Goal: Task Accomplishment & Management: Complete application form

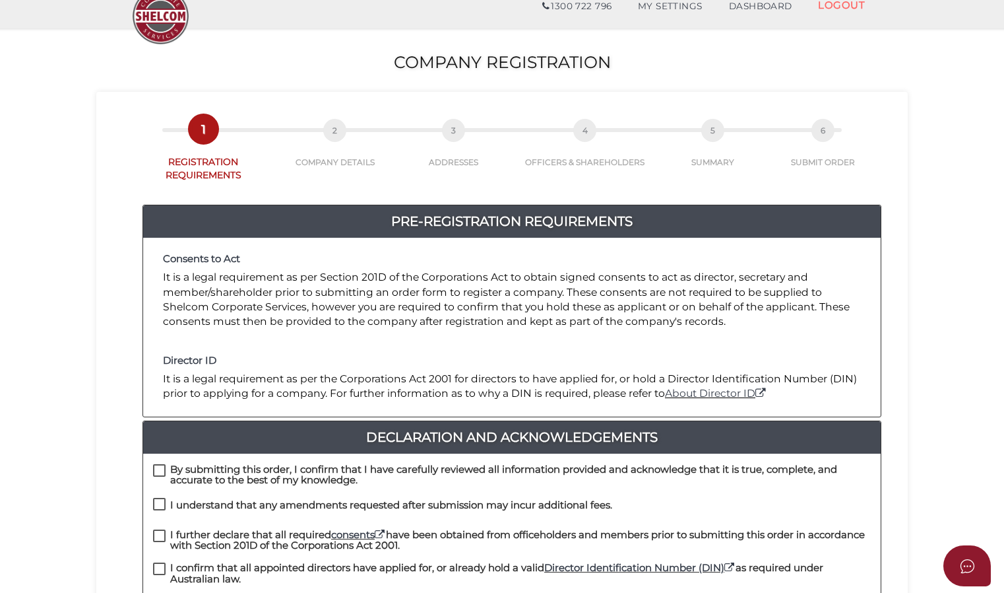
scroll to position [66, 0]
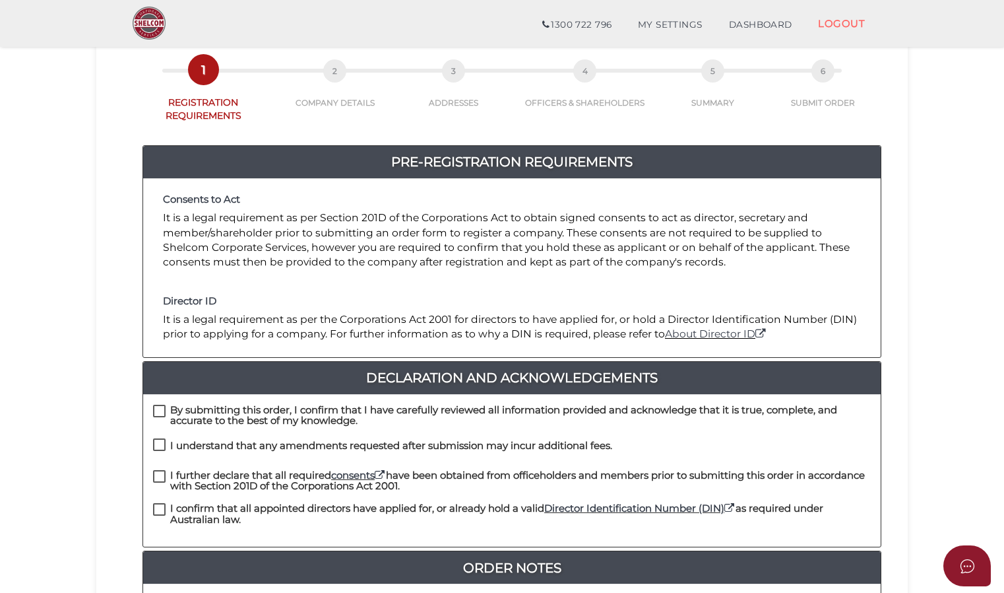
click at [168, 405] on label "By submitting this order, I confirm that I have carefully reviewed all informat…" at bounding box center [512, 413] width 718 height 16
checkbox input "true"
click at [158, 440] on label "I understand that any amendments requested after submission may incur additiona…" at bounding box center [382, 448] width 459 height 16
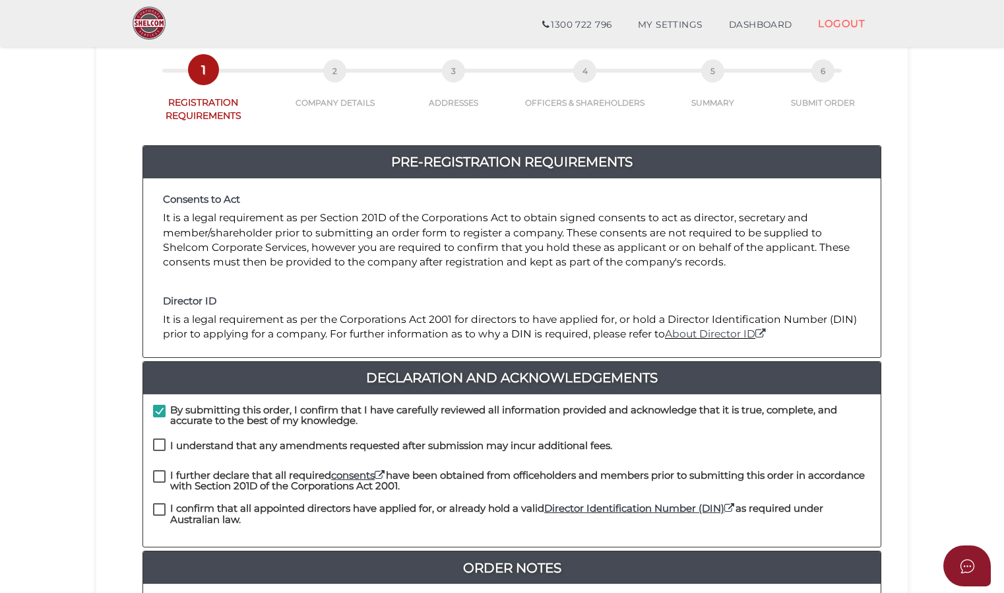
checkbox input "true"
click at [156, 470] on label "I further declare that all required consents have been obtained from officehold…" at bounding box center [512, 478] width 718 height 16
checkbox input "true"
click at [156, 503] on label "I confirm that all appointed directors have applied for, or already hold a vali…" at bounding box center [512, 511] width 718 height 16
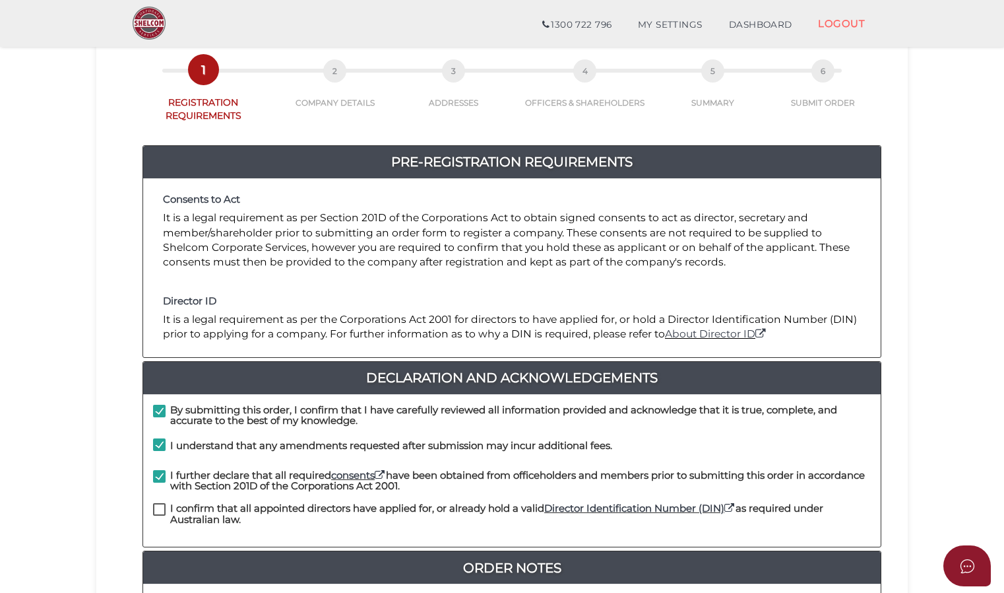
checkbox input "true"
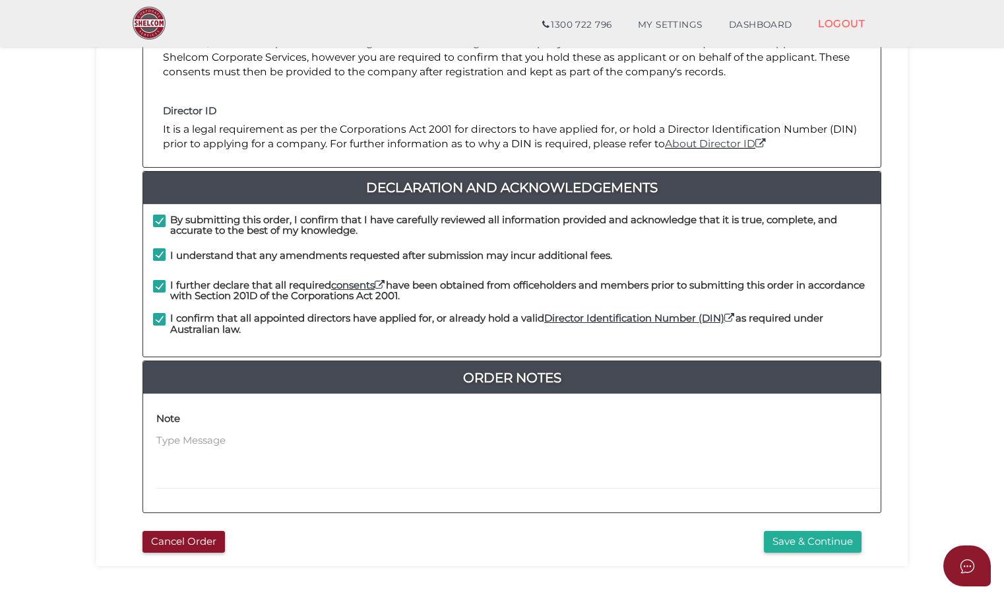
scroll to position [317, 0]
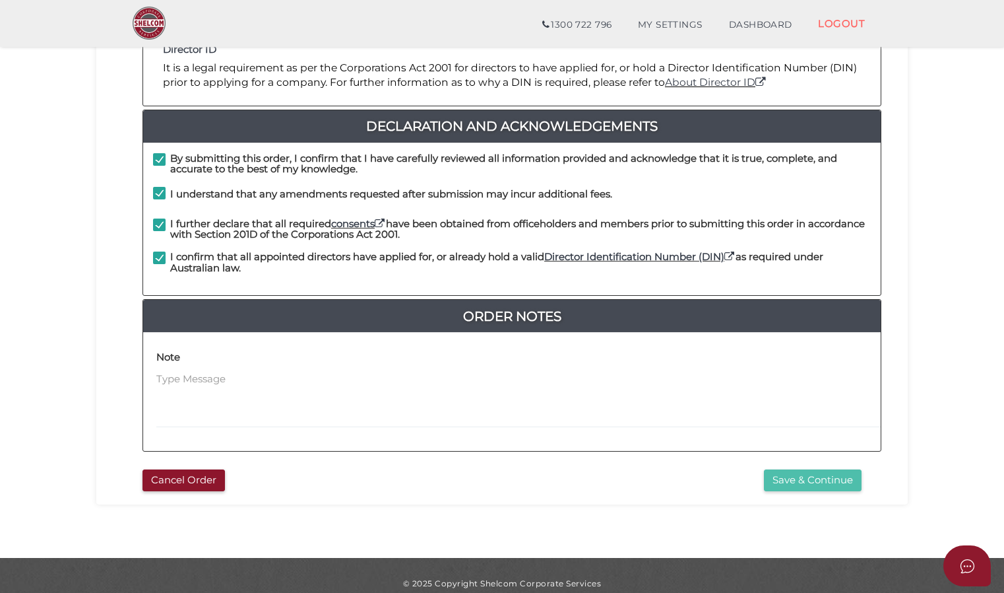
click at [803, 469] on button "Save & Continue" at bounding box center [813, 480] width 98 height 22
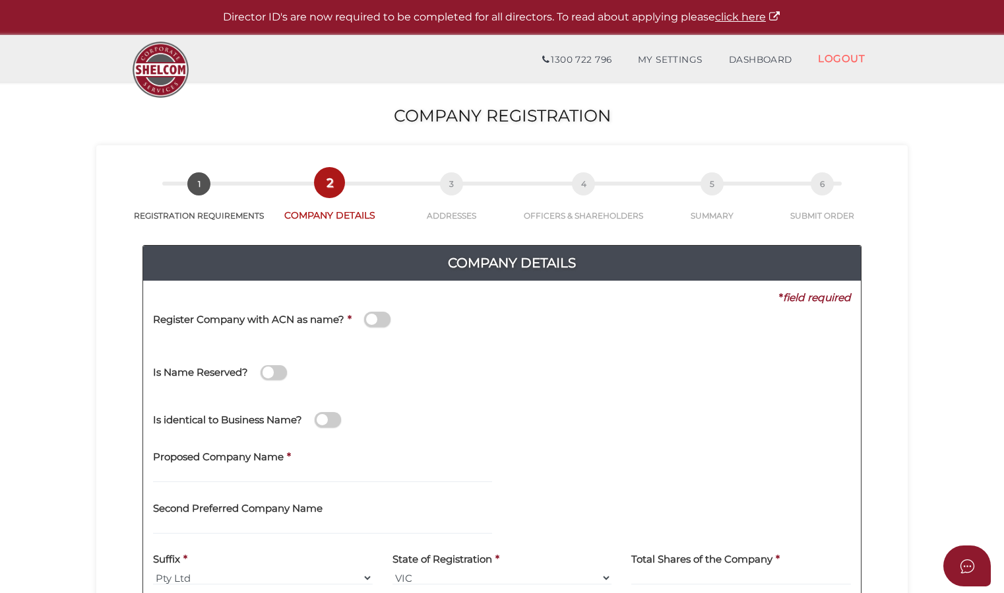
click at [387, 319] on span at bounding box center [377, 318] width 26 height 15
click at [0, 0] on input "checkbox" at bounding box center [0, 0] width 0 height 0
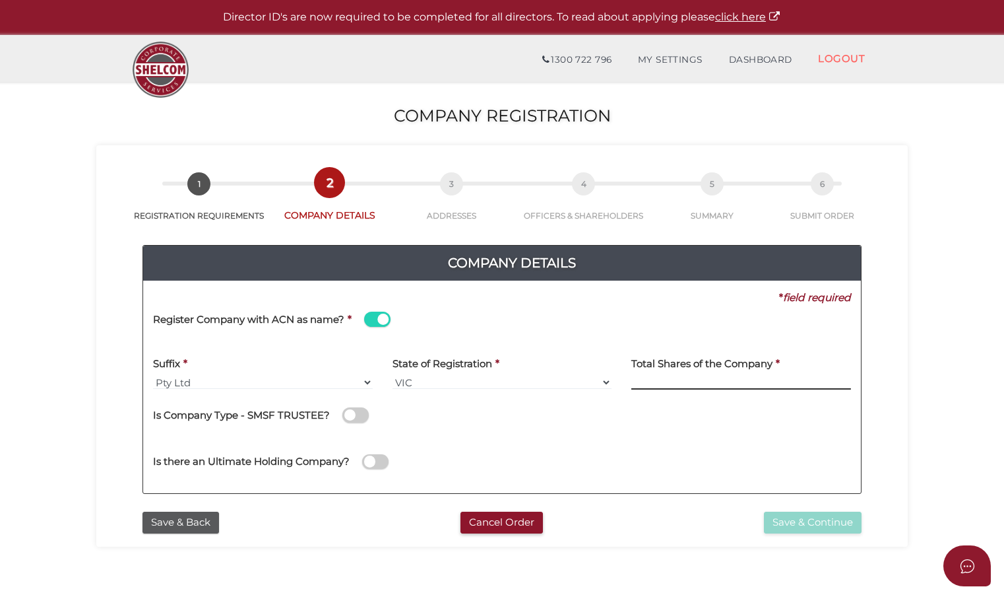
click at [658, 380] on input at bounding box center [741, 382] width 220 height 15
type input "2"
click at [793, 520] on button "Save & Continue" at bounding box center [813, 522] width 98 height 22
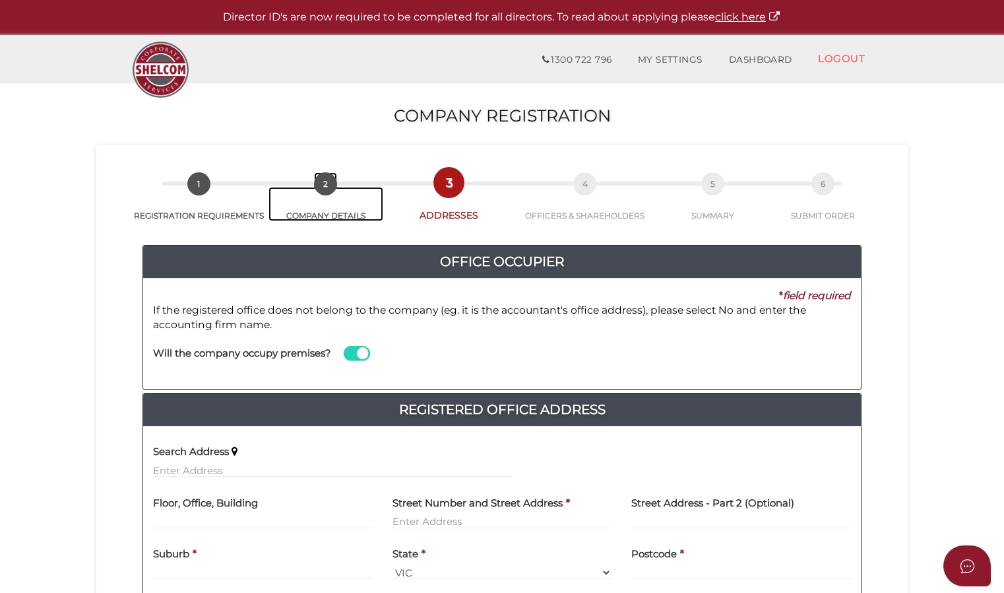
click at [321, 185] on span "2" at bounding box center [325, 183] width 23 height 23
click at [179, 380] on div "Yes * field required If the registered office does not belong to the company (e…" at bounding box center [502, 333] width 718 height 111
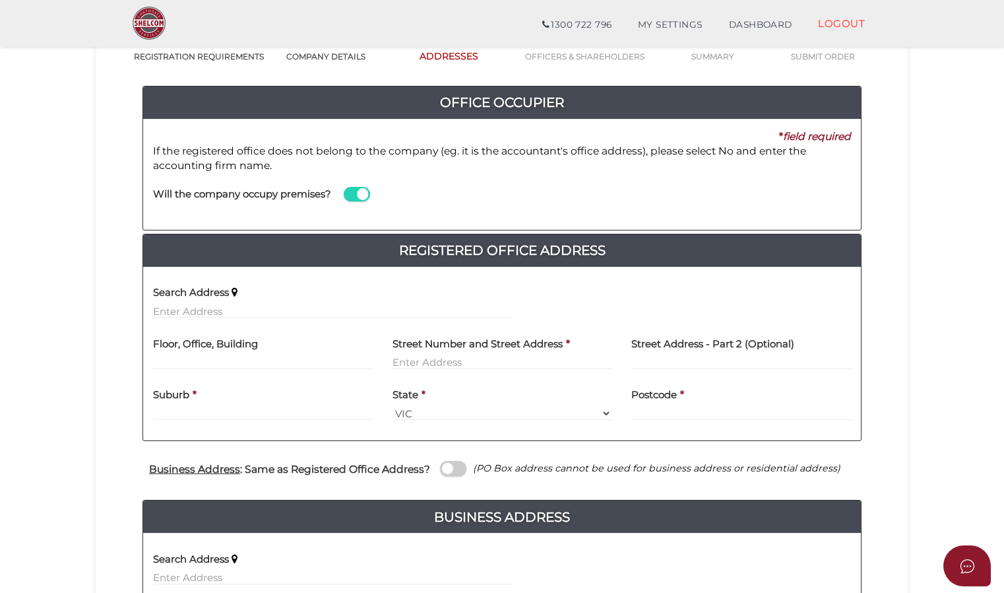
scroll to position [132, 0]
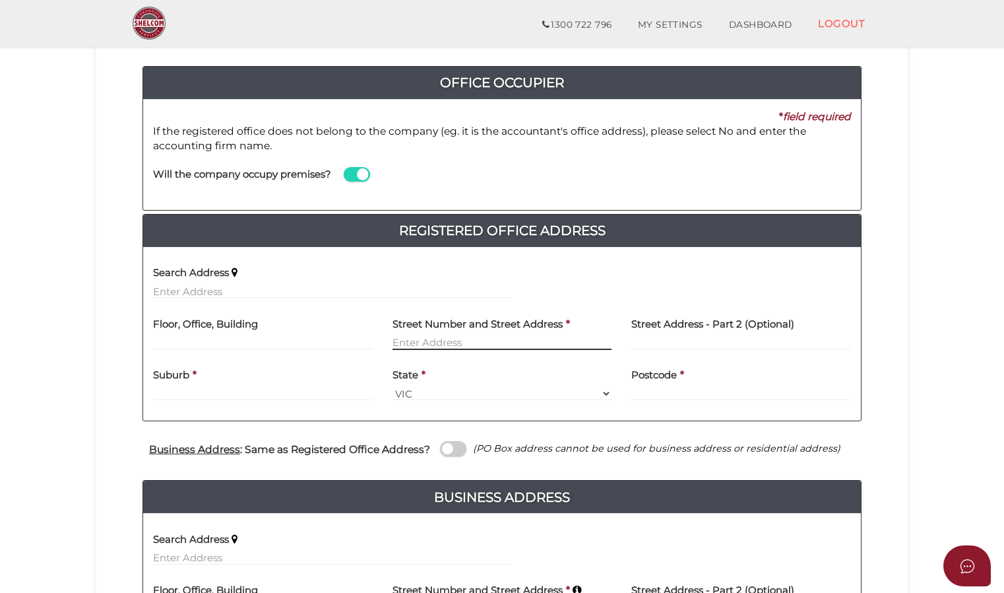
click at [399, 343] on input "text" at bounding box center [503, 342] width 220 height 15
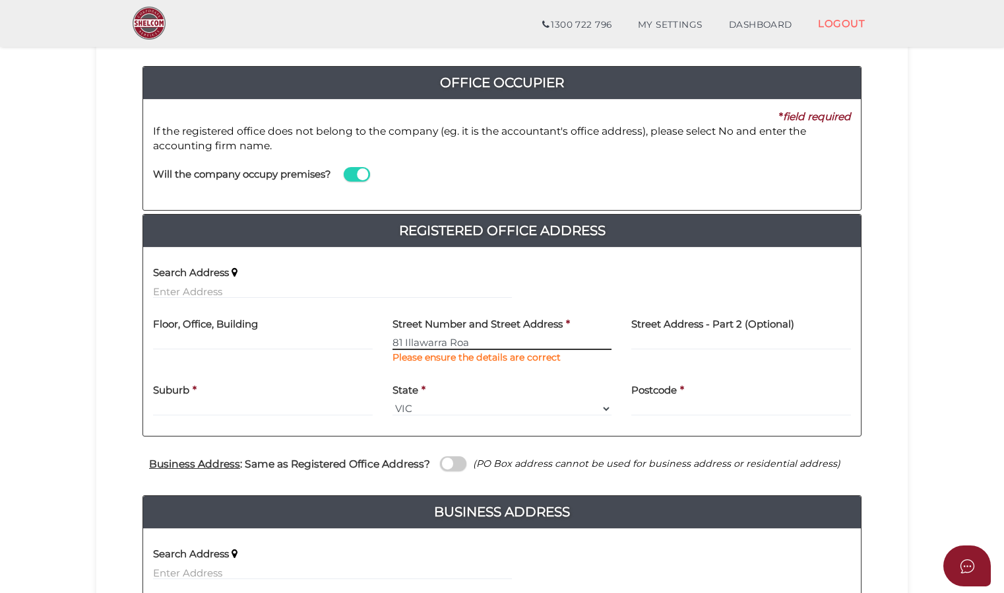
type input "[STREET_ADDRESS]"
drag, startPoint x: 478, startPoint y: 340, endPoint x: 360, endPoint y: 330, distance: 118.5
click at [360, 330] on div "Floor, Office, Building Street Number and Street Address * 81 Illawarra Road Pl…" at bounding box center [502, 341] width 718 height 66
click at [633, 343] on input "text" at bounding box center [741, 342] width 220 height 15
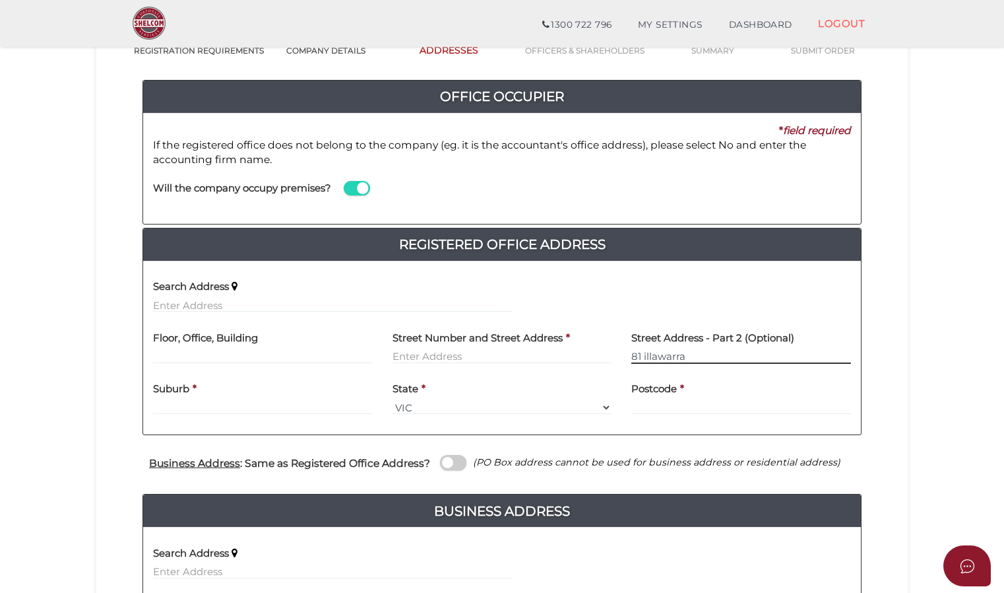
scroll to position [117, 0]
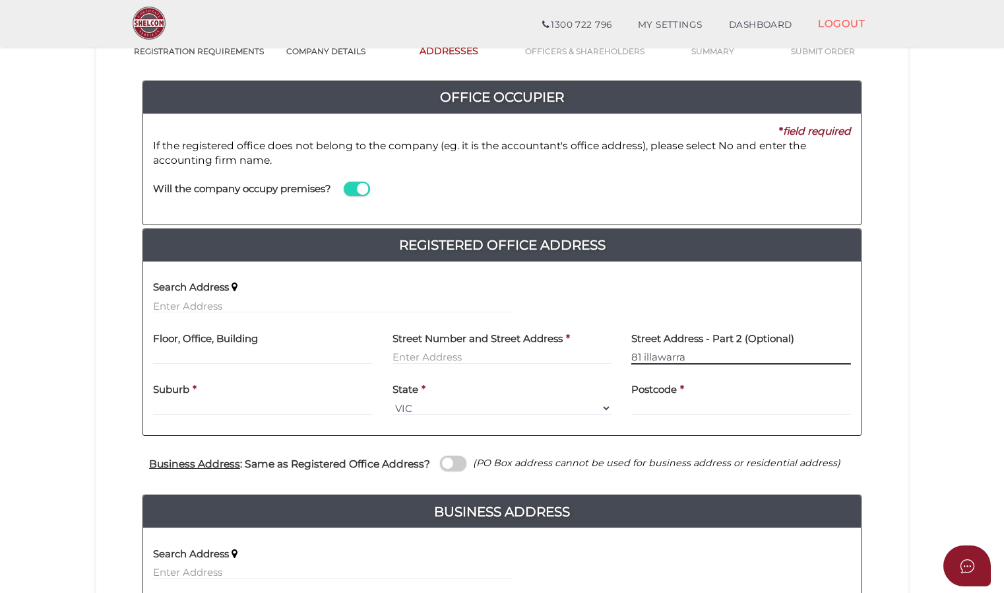
type input "81 illawarra"
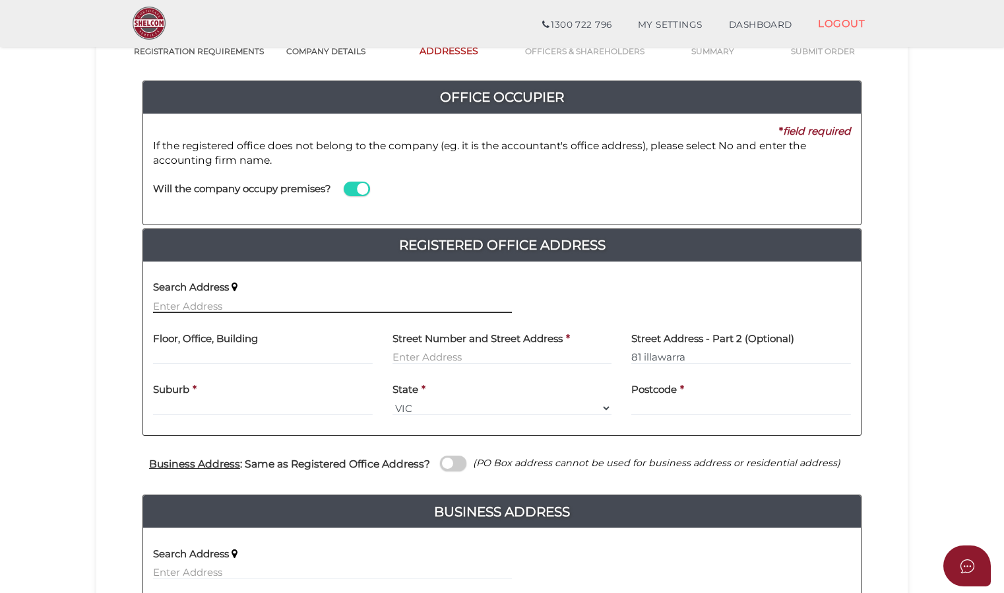
click at [216, 302] on input "text" at bounding box center [332, 305] width 359 height 15
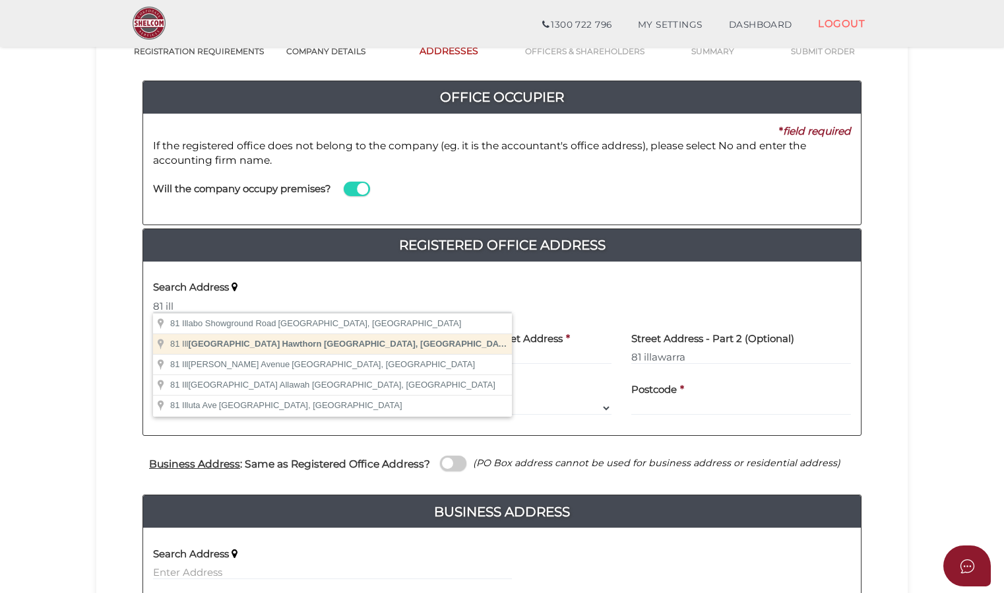
type input "81 Illawarra Road, Hawthorn VIC, Australia"
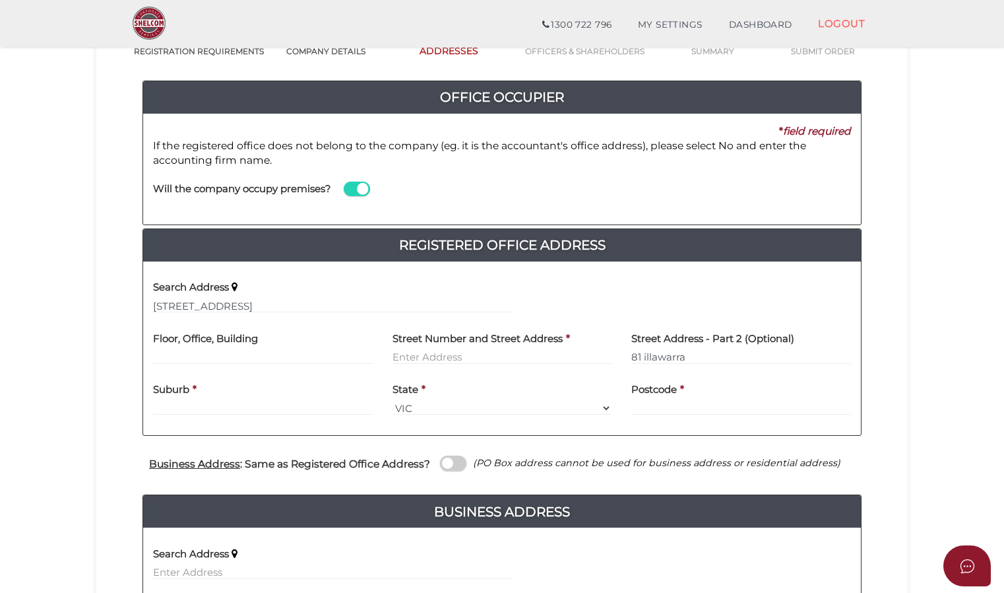
type input "81 Illawarra Road"
type input "Hawthorn"
select select "VIC"
type input "3122"
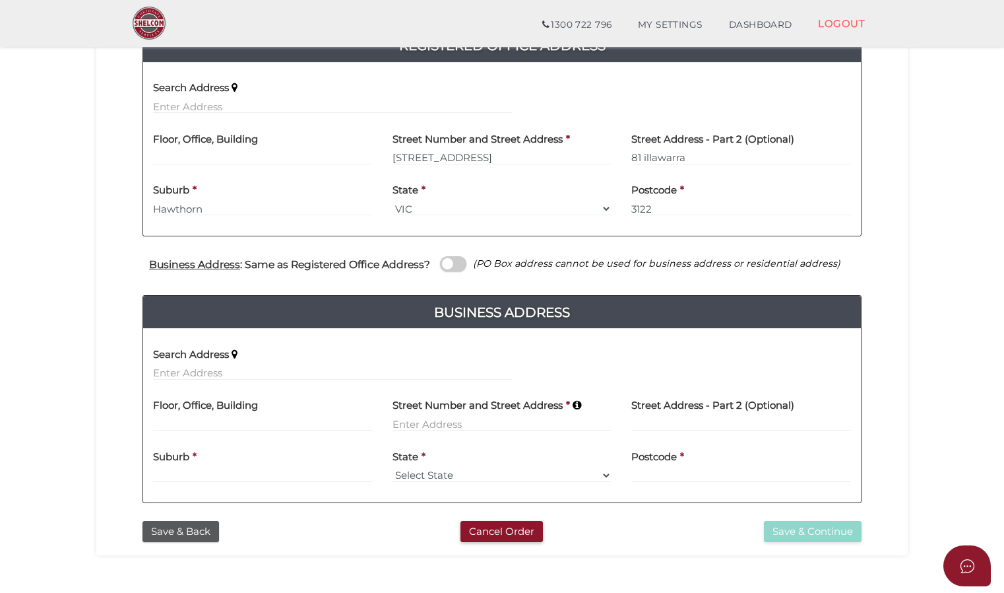
scroll to position [381, 0]
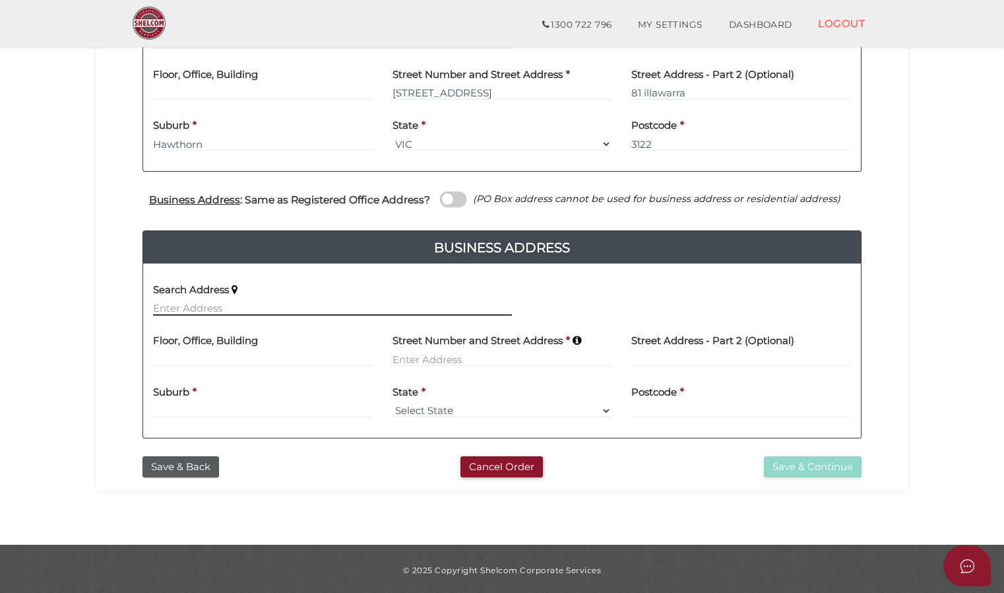
click at [214, 308] on input "text" at bounding box center [332, 308] width 359 height 15
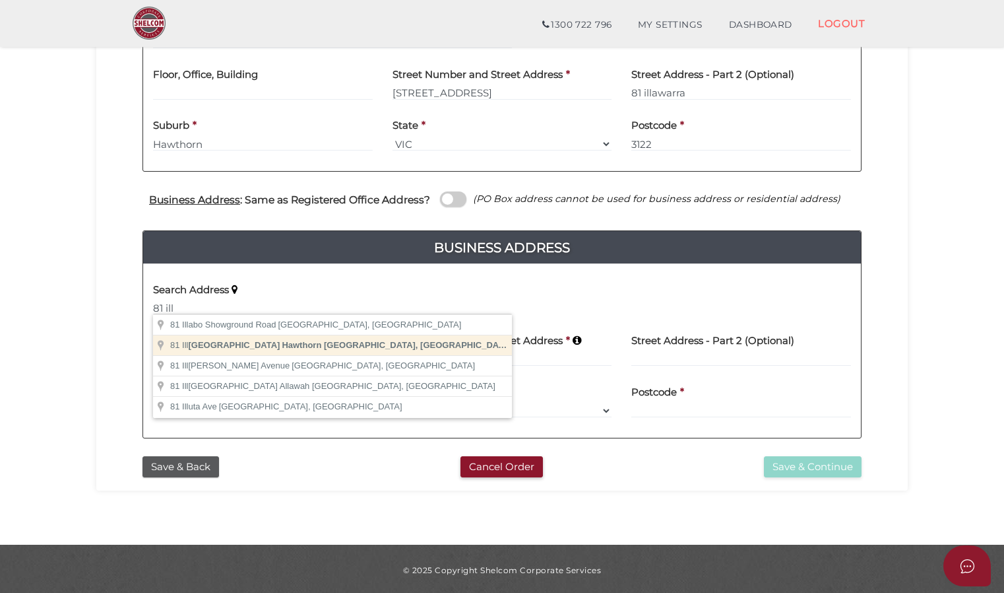
type input "81 Illawarra Road, Hawthorn VIC, Australia"
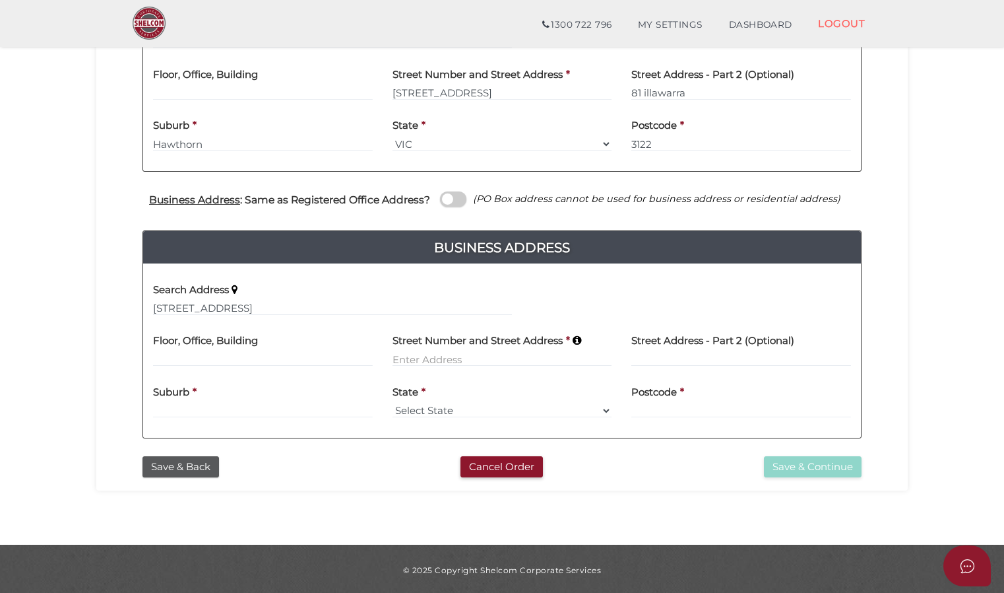
type input "81 Illawarra Road"
type input "Hawthorn"
select select "VIC"
type input "3122"
click at [794, 468] on button "Save & Continue" at bounding box center [813, 467] width 98 height 22
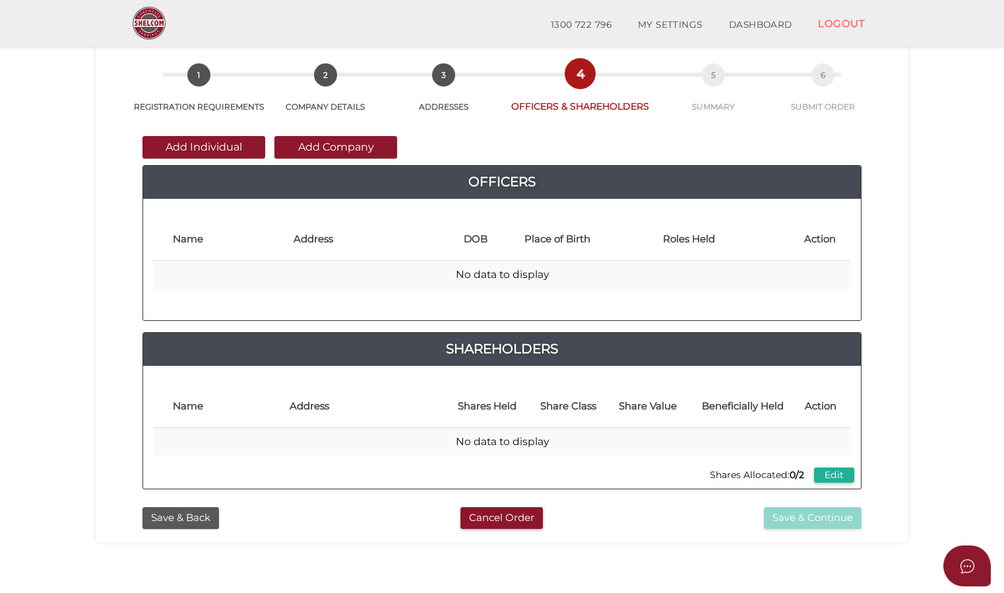
scroll to position [66, 0]
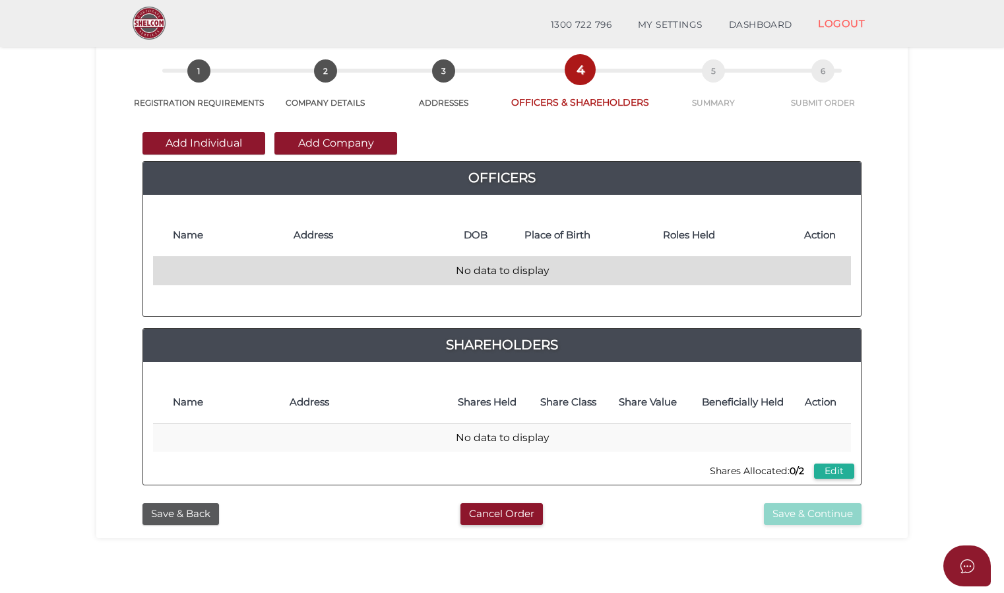
click at [353, 273] on td "No data to display" at bounding box center [502, 271] width 698 height 28
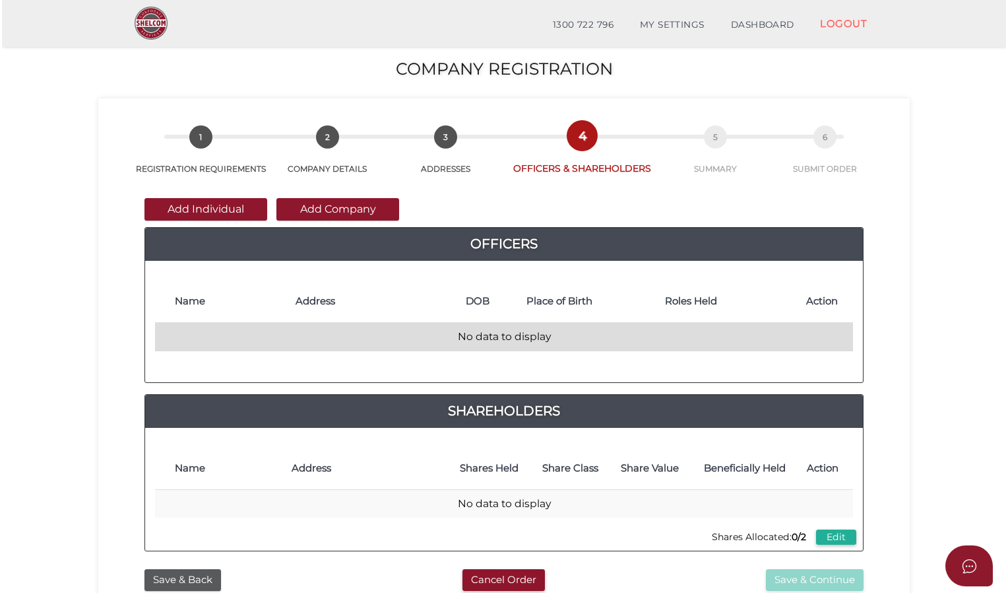
scroll to position [0, 0]
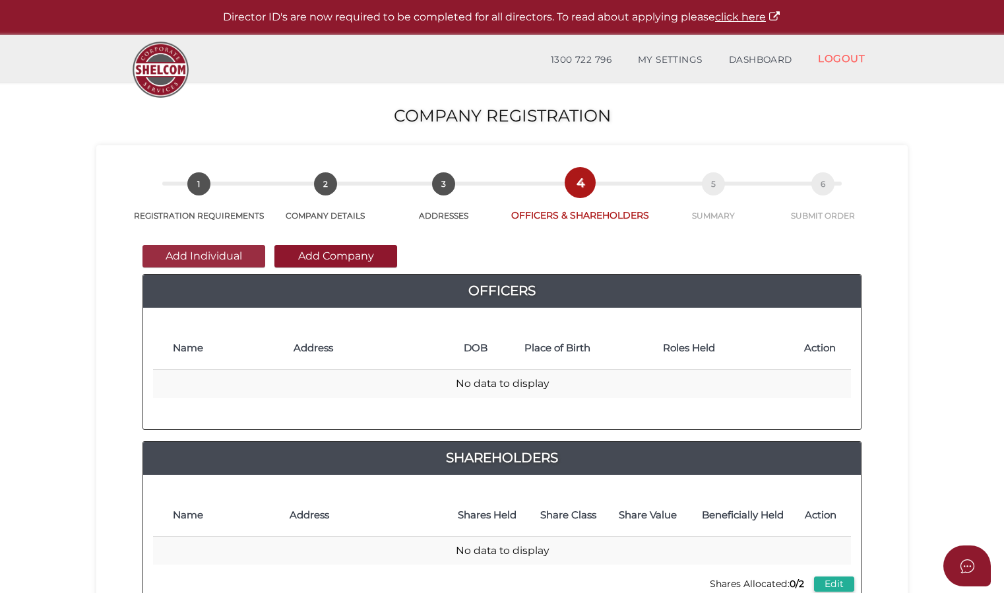
click at [226, 257] on button "Add Individual" at bounding box center [204, 256] width 123 height 22
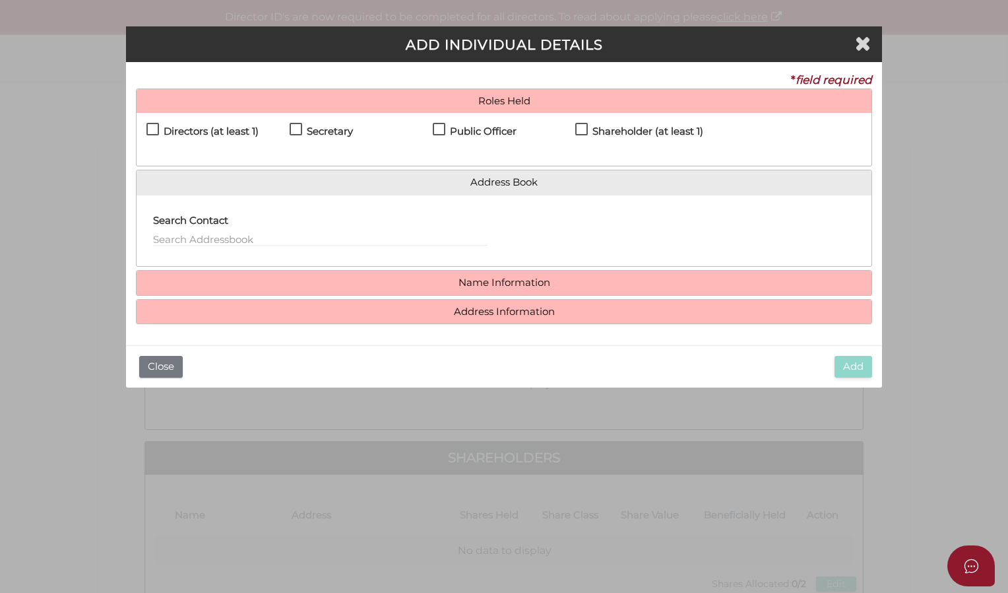
click at [155, 127] on label "Directors (at least 1)" at bounding box center [202, 134] width 112 height 16
checkbox input "true"
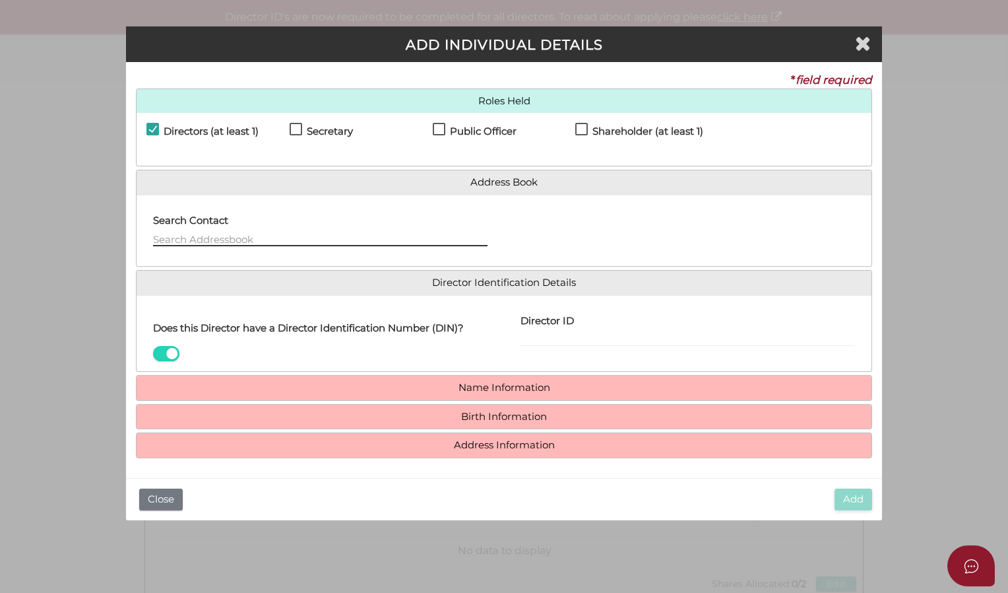
click at [205, 236] on input "text" at bounding box center [320, 239] width 335 height 15
type input "8"
click at [302, 123] on div "Secretary" at bounding box center [361, 134] width 143 height 23
click at [297, 127] on label "Secretary" at bounding box center [321, 134] width 63 height 16
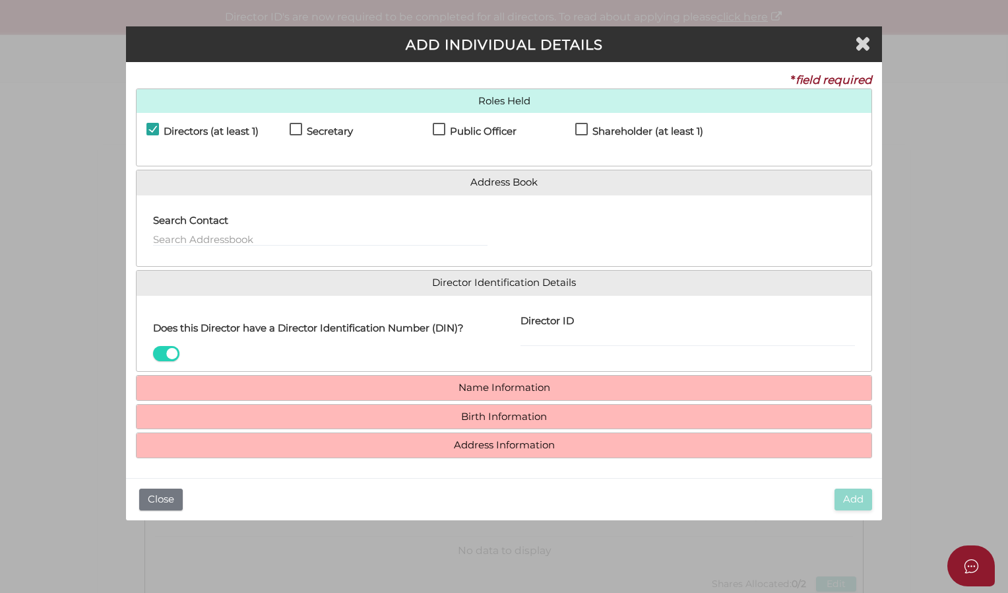
checkbox input "true"
click at [439, 126] on label "Public Officer" at bounding box center [475, 134] width 84 height 16
checkbox input "true"
click at [583, 130] on label "Shareholder (at least 1)" at bounding box center [639, 134] width 128 height 16
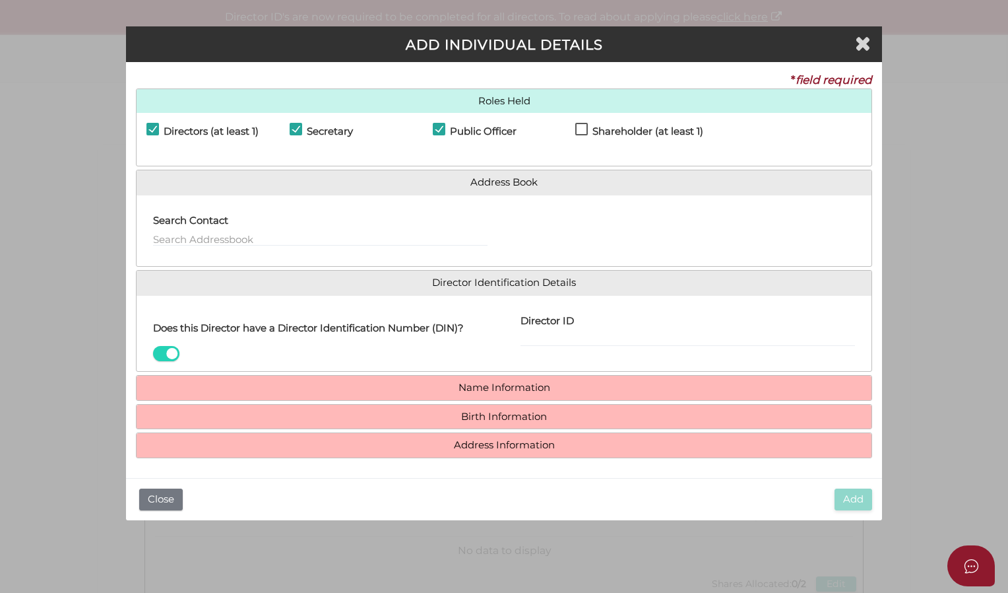
checkbox input "true"
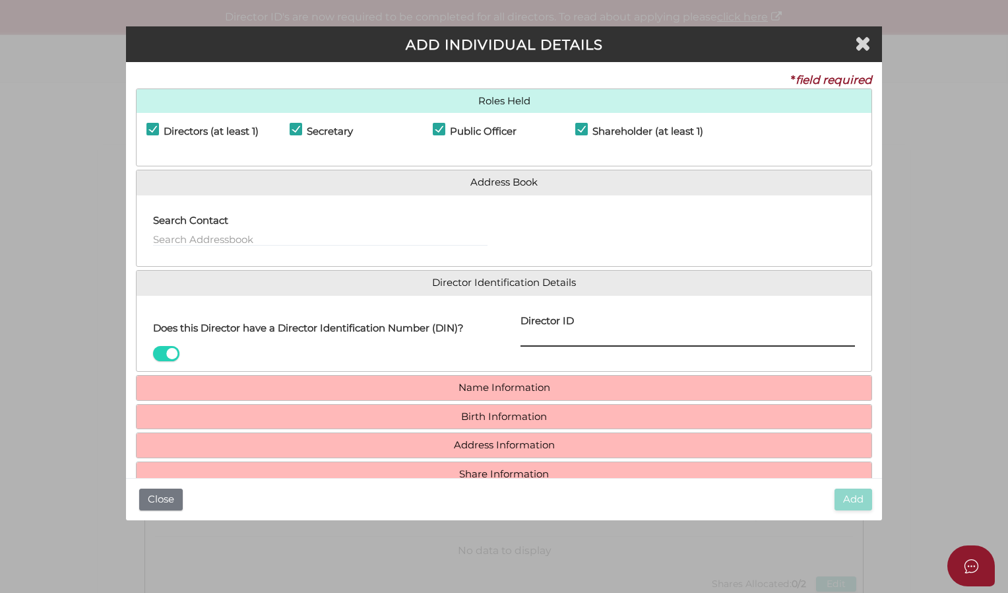
click at [593, 332] on input "Director ID" at bounding box center [688, 339] width 335 height 15
type input "036175065156167"
click at [567, 358] on div "Director ID 036175065156167 Email Director About How To Apply for DIN" at bounding box center [688, 334] width 368 height 56
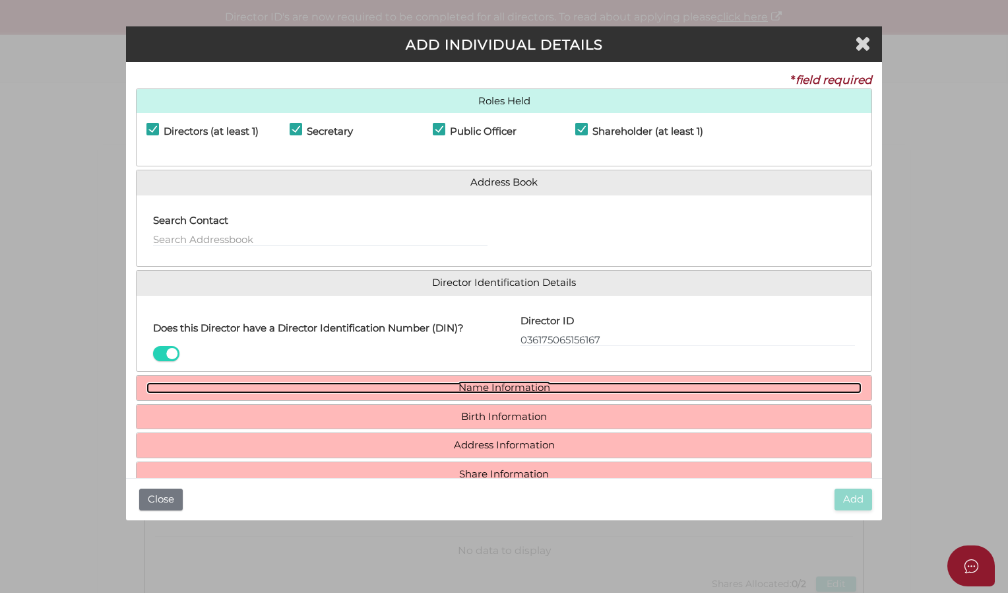
click at [507, 385] on link "Name Information" at bounding box center [503, 387] width 715 height 11
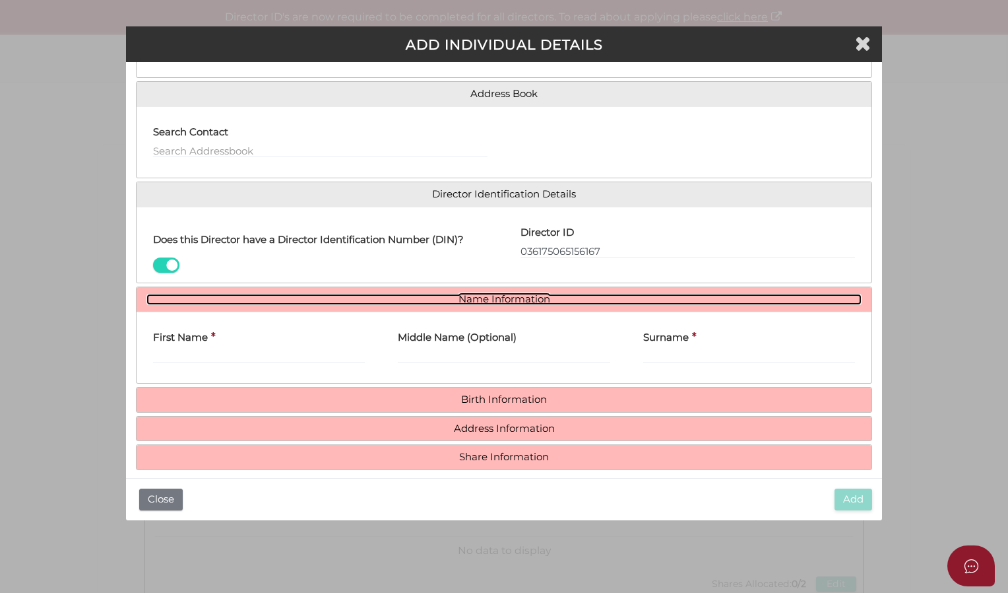
scroll to position [97, 0]
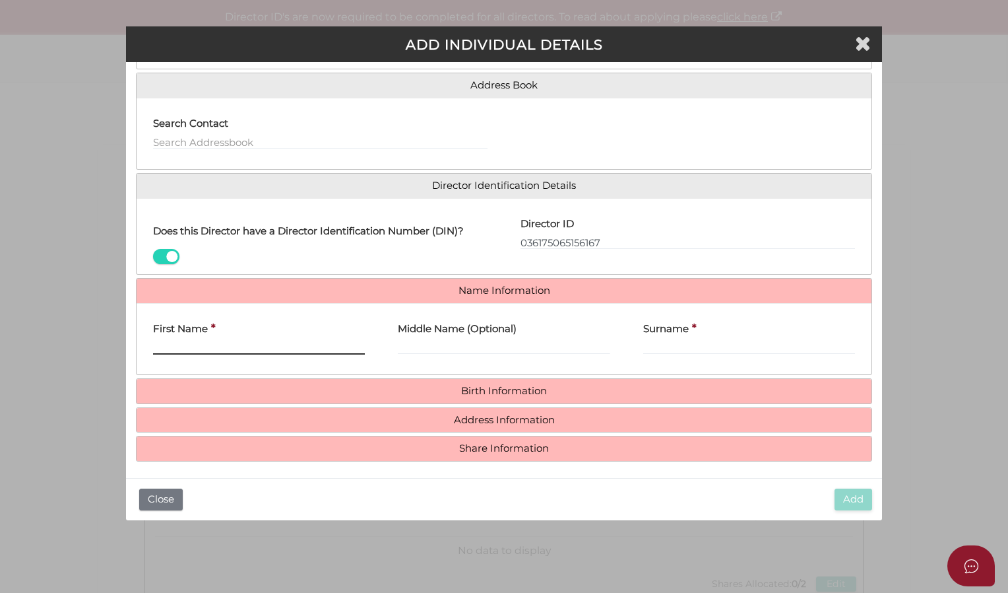
click at [253, 344] on input "First Name" at bounding box center [259, 347] width 212 height 15
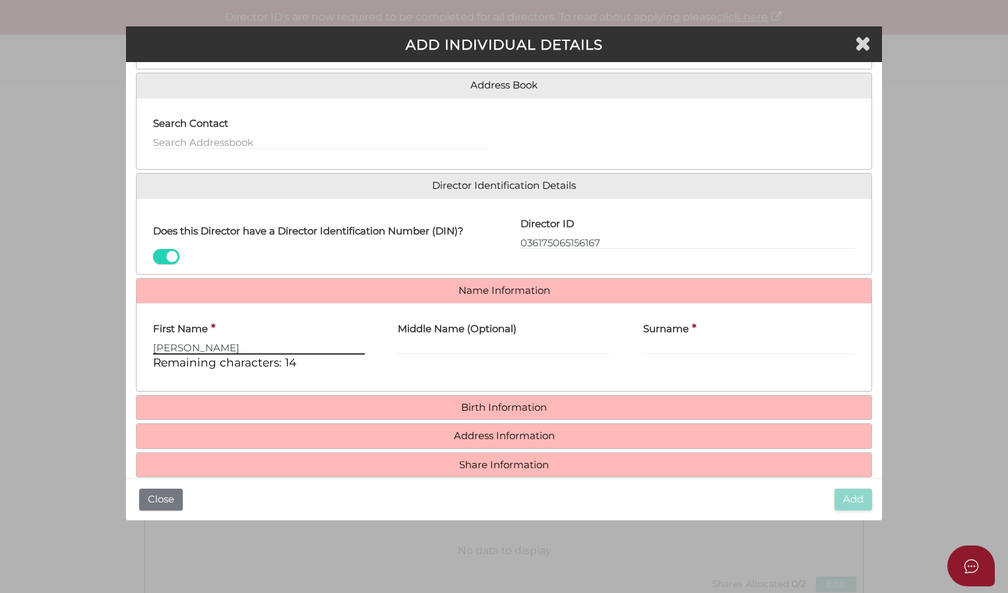
type input "[PERSON_NAME]"
click at [410, 346] on input "Middle Name (Optional)" at bounding box center [504, 347] width 212 height 15
type input "Liladhar"
click at [681, 346] on input "Surname" at bounding box center [749, 347] width 212 height 15
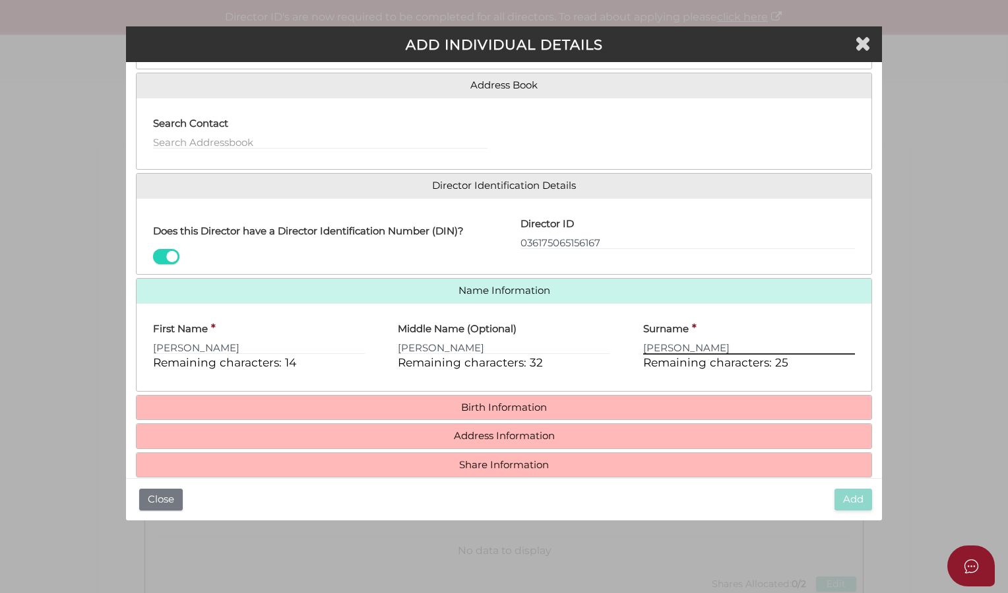
type input "Jeraj"
click at [556, 397] on h4 "Birth Information" at bounding box center [504, 407] width 735 height 24
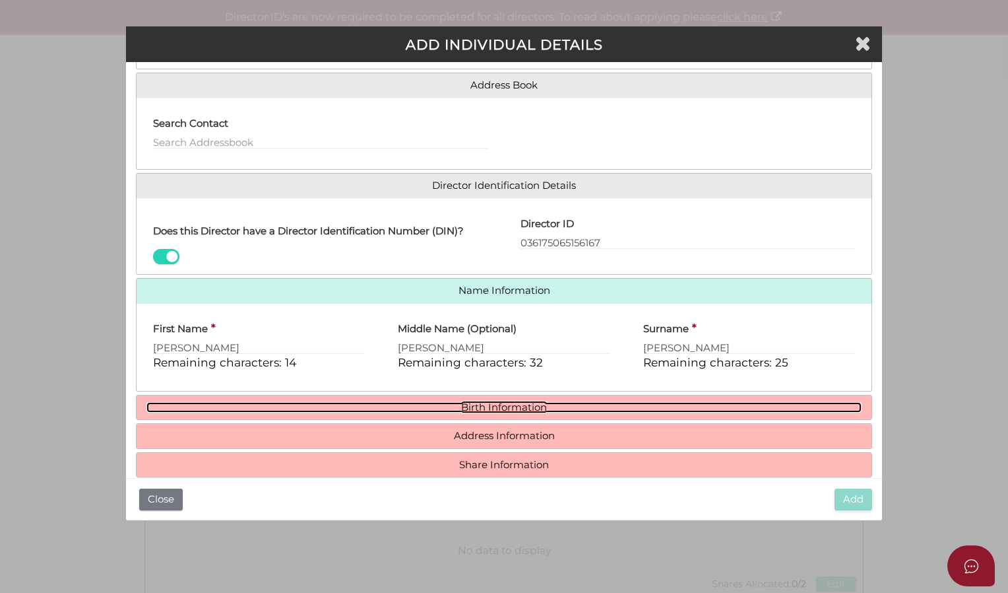
click at [511, 403] on link "Birth Information" at bounding box center [503, 407] width 715 height 11
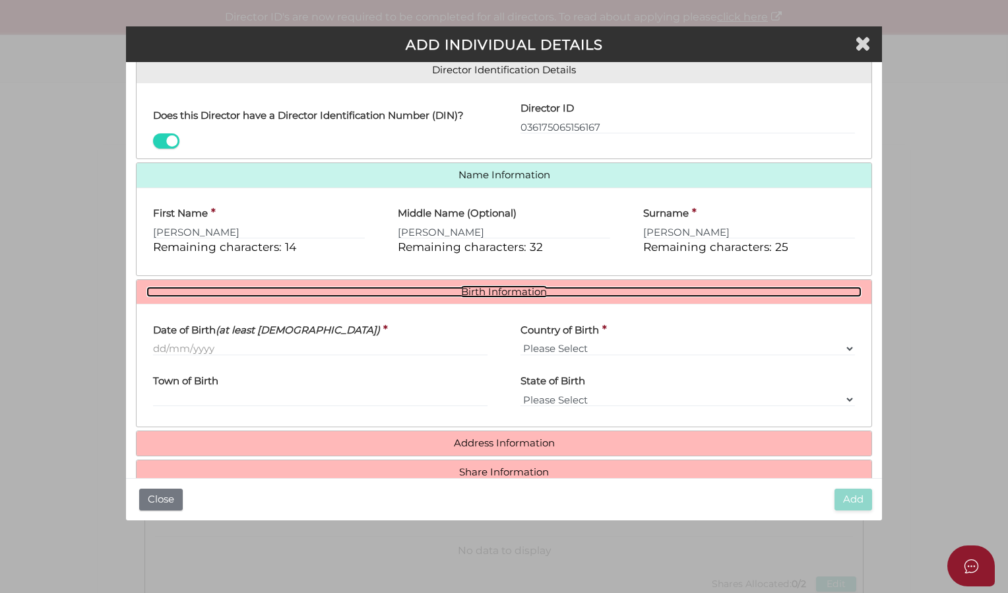
scroll to position [236, 0]
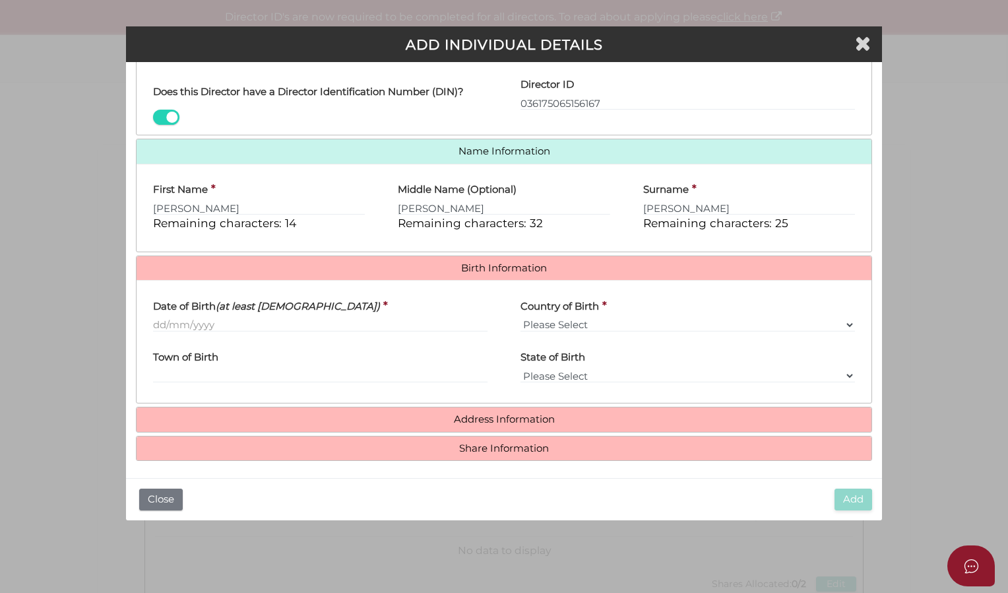
click at [145, 320] on div "Date of Birth (at least 18 years old) *" at bounding box center [321, 315] width 368 height 51
click at [156, 317] on input "Date of Birth (at least 18 years old)" at bounding box center [320, 324] width 335 height 15
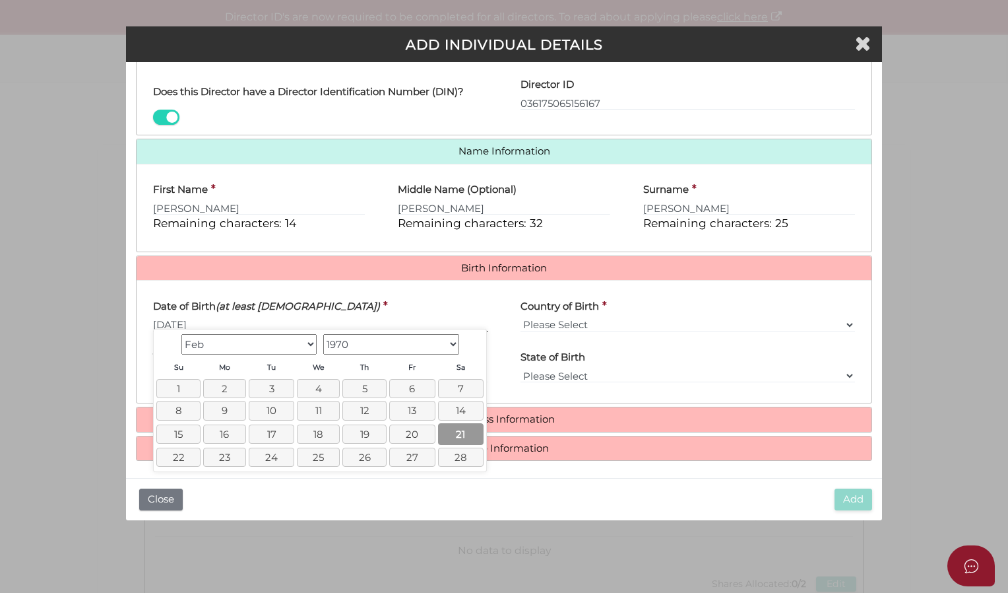
type input "21/02/1970"
click at [459, 431] on link "21" at bounding box center [461, 434] width 46 height 22
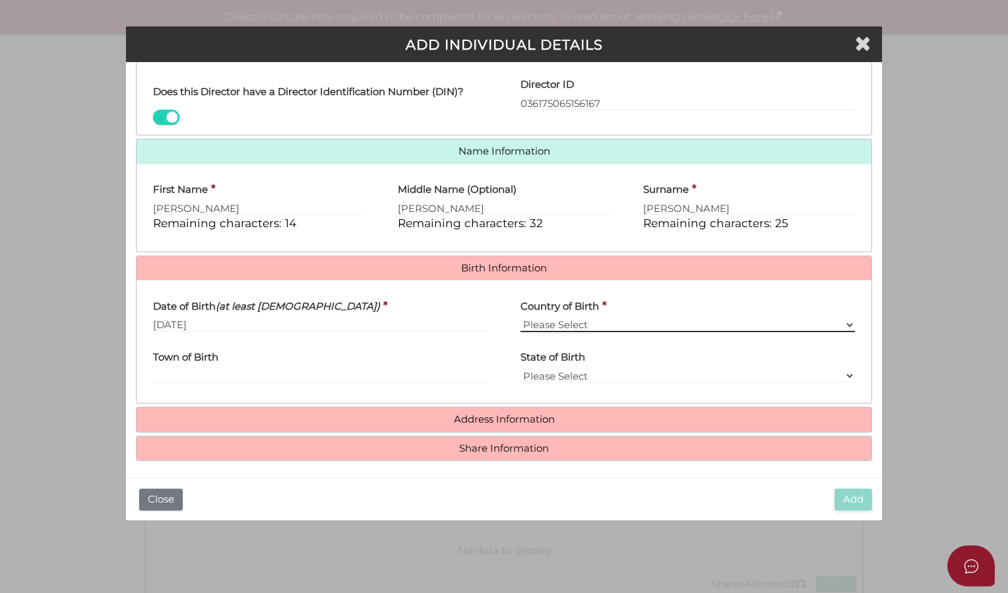
click at [849, 317] on select "Please Select v Australia Afghanistan Albania Algeria American Samoa Andorra An…" at bounding box center [688, 324] width 335 height 15
select select "Fiji"
click at [521, 317] on select "Please Select v Australia Afghanistan Albania Algeria American Samoa Andorra An…" at bounding box center [688, 324] width 335 height 15
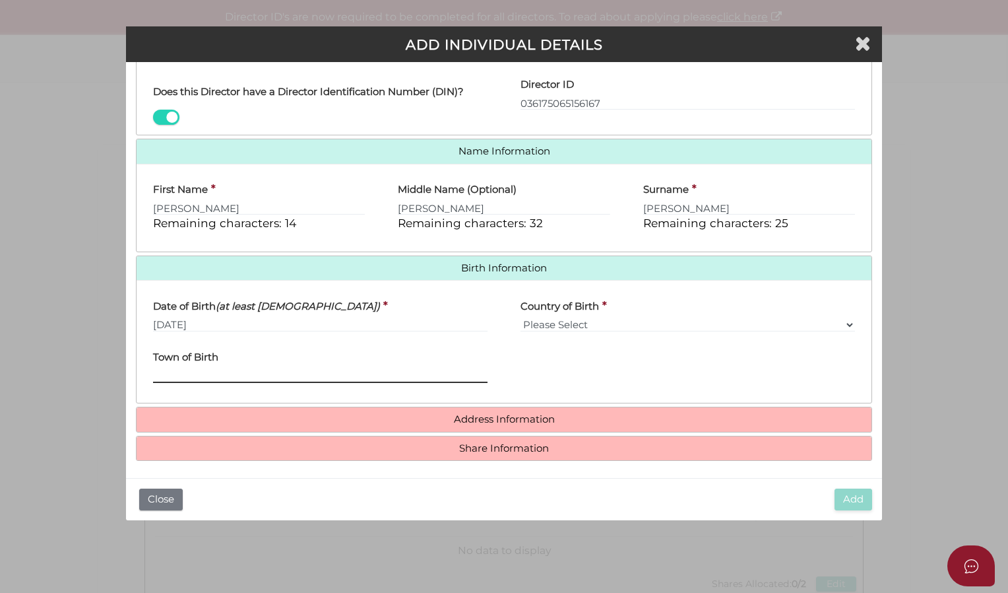
click at [269, 372] on input "Town of Birth" at bounding box center [320, 375] width 335 height 15
type input "Suva"
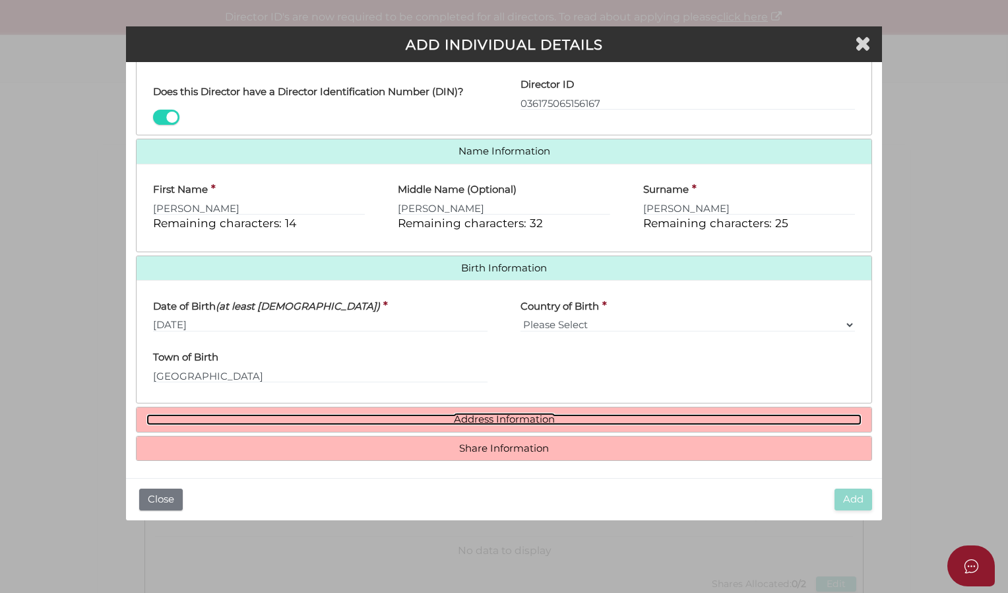
click at [329, 414] on link "Address Information" at bounding box center [503, 419] width 715 height 11
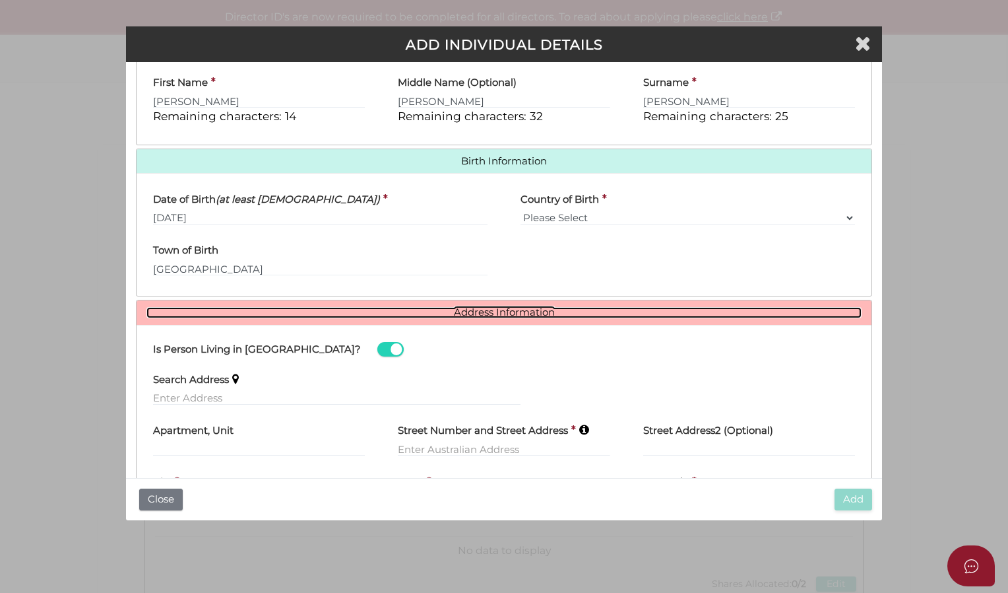
scroll to position [434, 0]
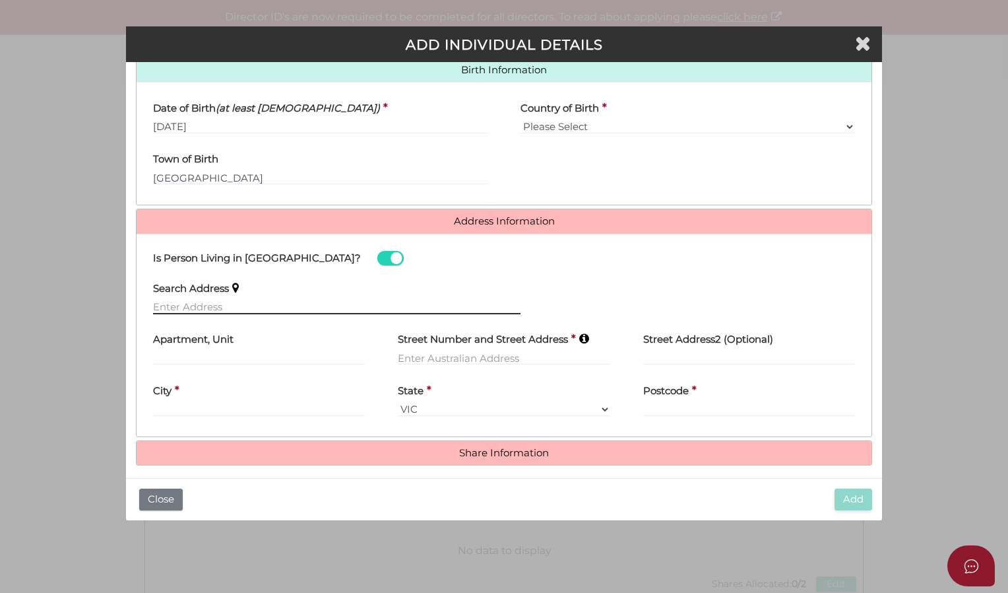
click at [238, 300] on input "text" at bounding box center [337, 307] width 368 height 15
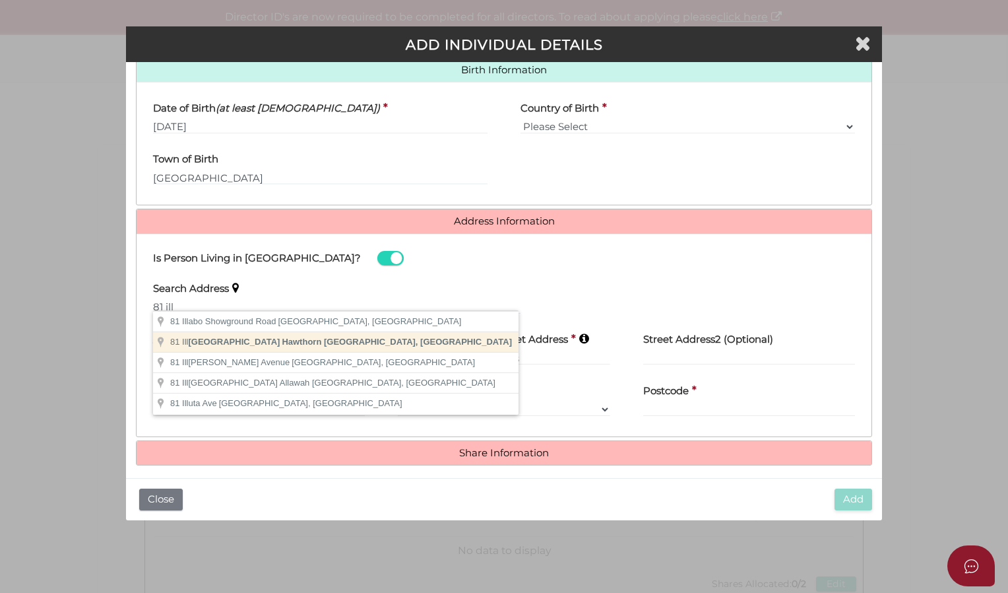
type input "81 Illawarra Road, Hawthorn VIC, Australia"
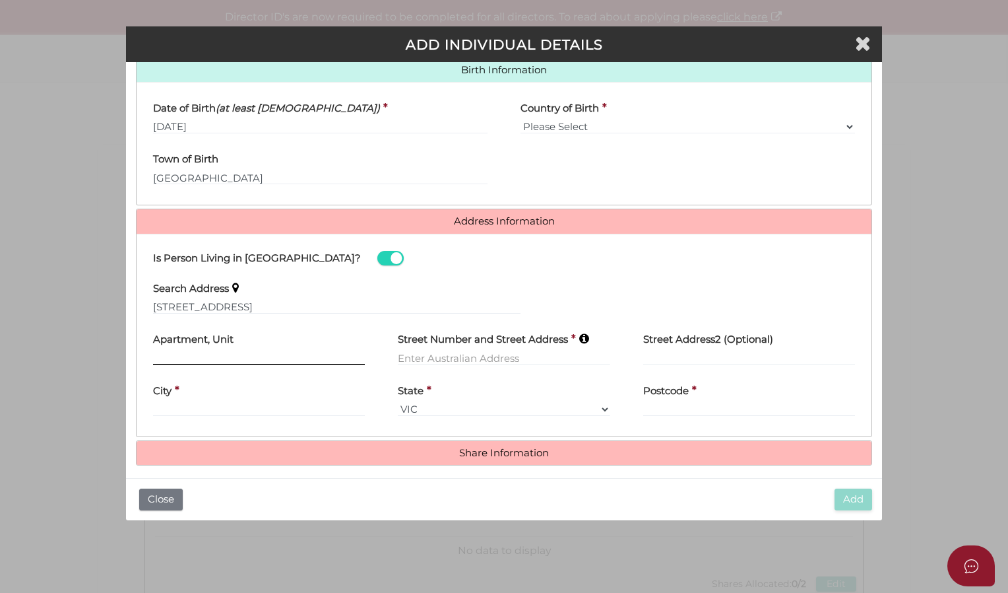
type input "81 Illawarra Road"
type input "Hawthorn"
select select "VIC"
type input "3122"
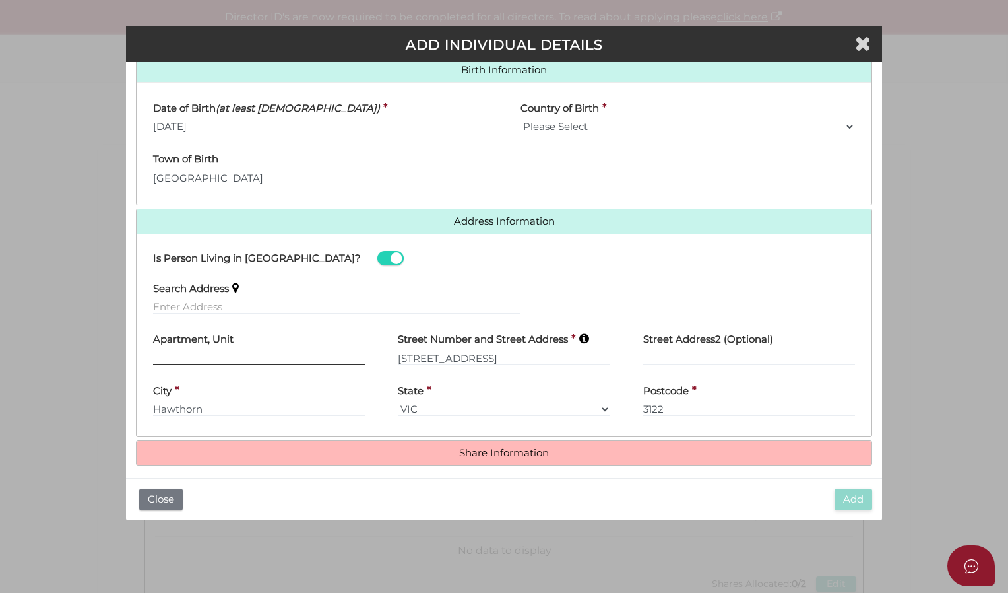
scroll to position [438, 0]
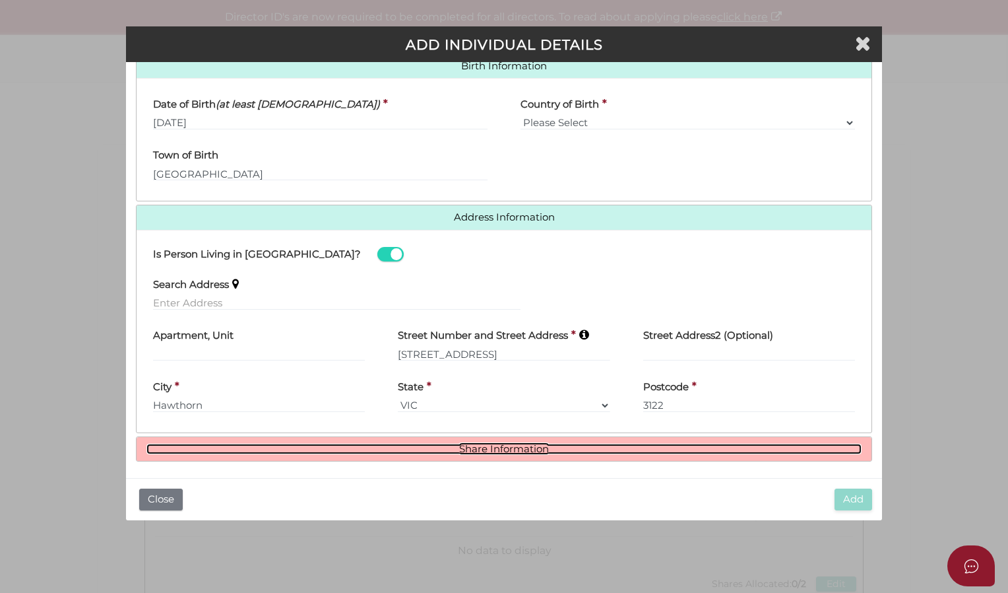
click at [416, 447] on link "Share Information" at bounding box center [503, 448] width 715 height 11
click at [481, 445] on link "Share Information" at bounding box center [503, 448] width 715 height 11
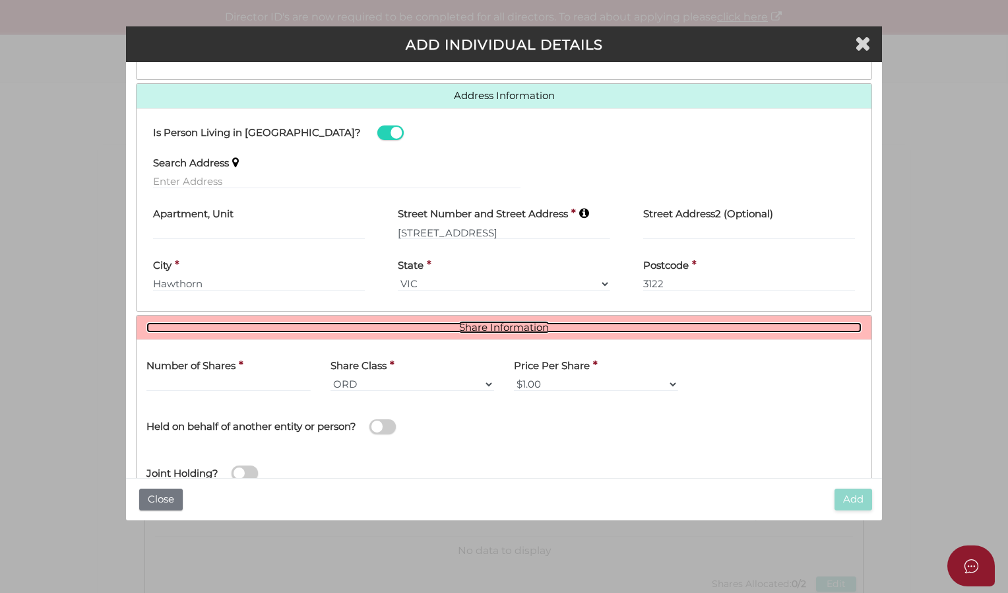
scroll to position [599, 0]
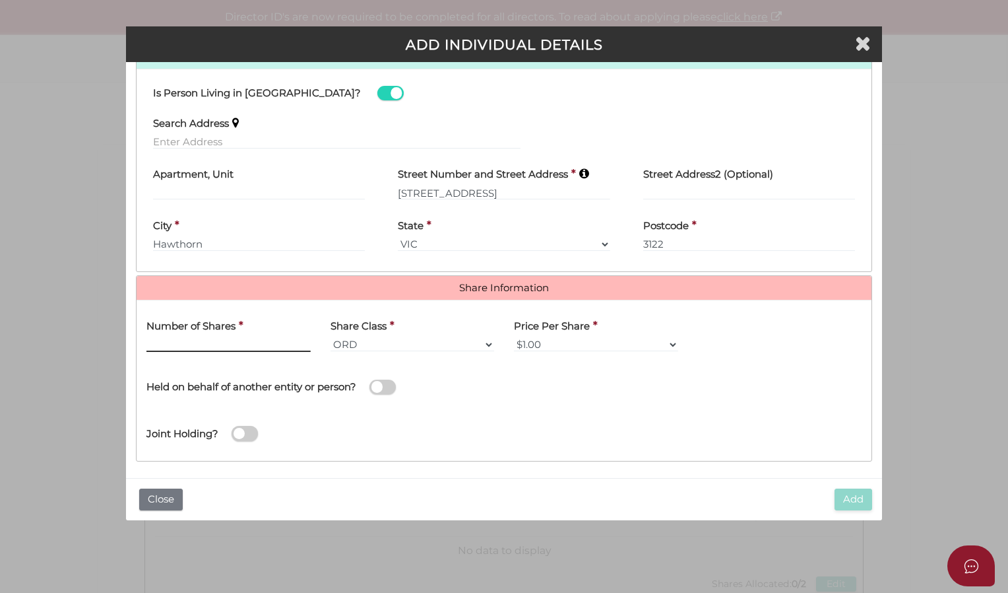
click at [197, 337] on input "text" at bounding box center [228, 344] width 164 height 15
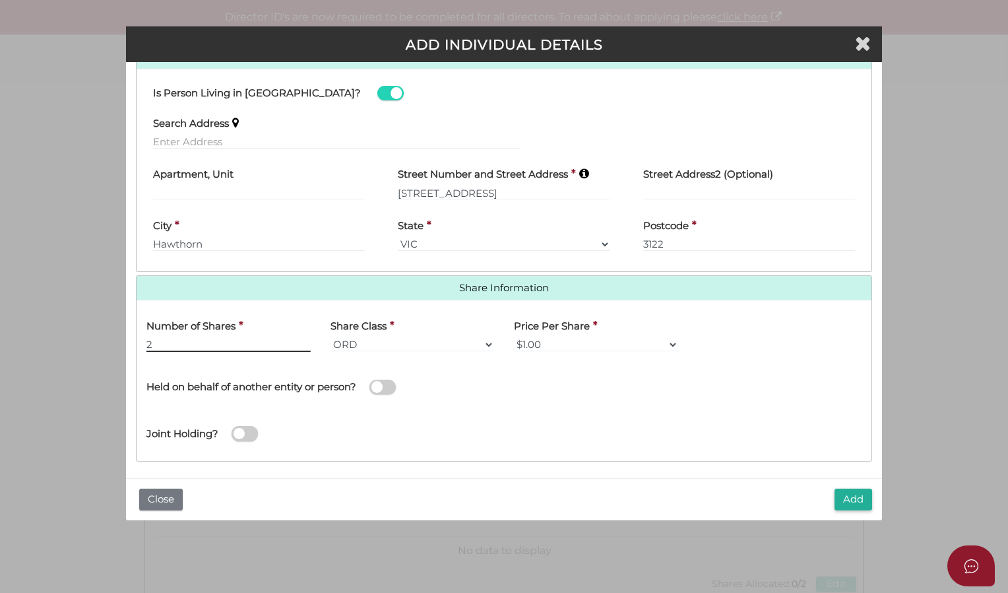
type input "2"
click at [389, 381] on span at bounding box center [383, 386] width 26 height 15
click at [0, 0] on input "checkbox" at bounding box center [0, 0] width 0 height 0
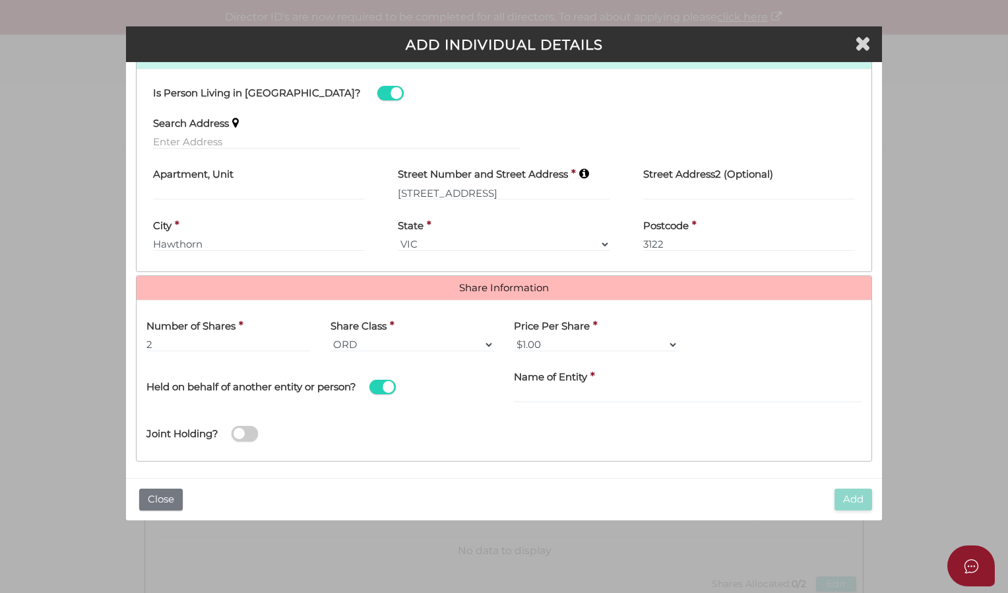
click at [380, 381] on span at bounding box center [383, 386] width 26 height 15
click at [0, 0] on input "checkbox" at bounding box center [0, 0] width 0 height 0
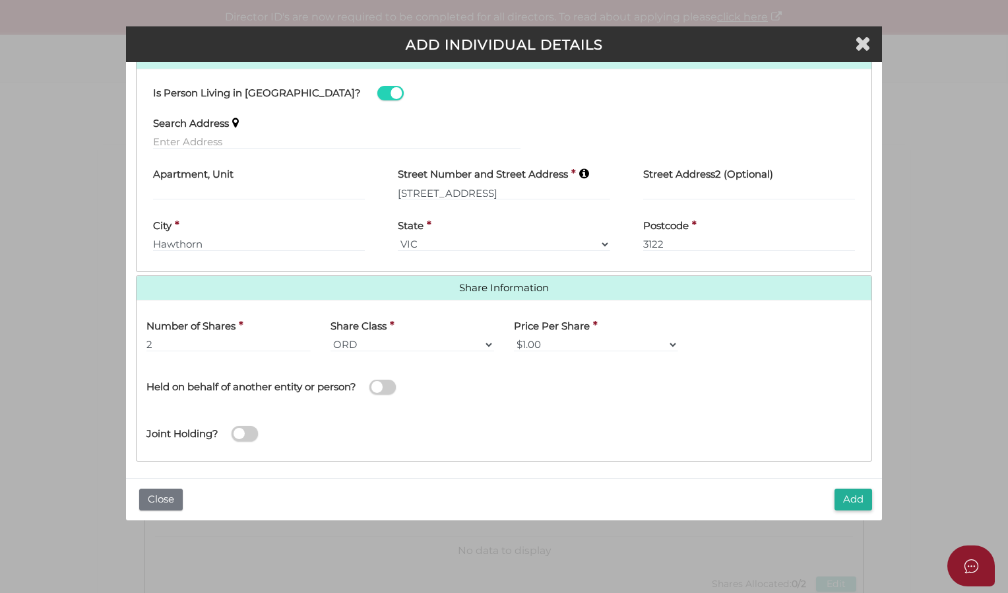
click at [253, 426] on span at bounding box center [245, 433] width 26 height 15
click at [0, 0] on input "checkbox" at bounding box center [0, 0] width 0 height 0
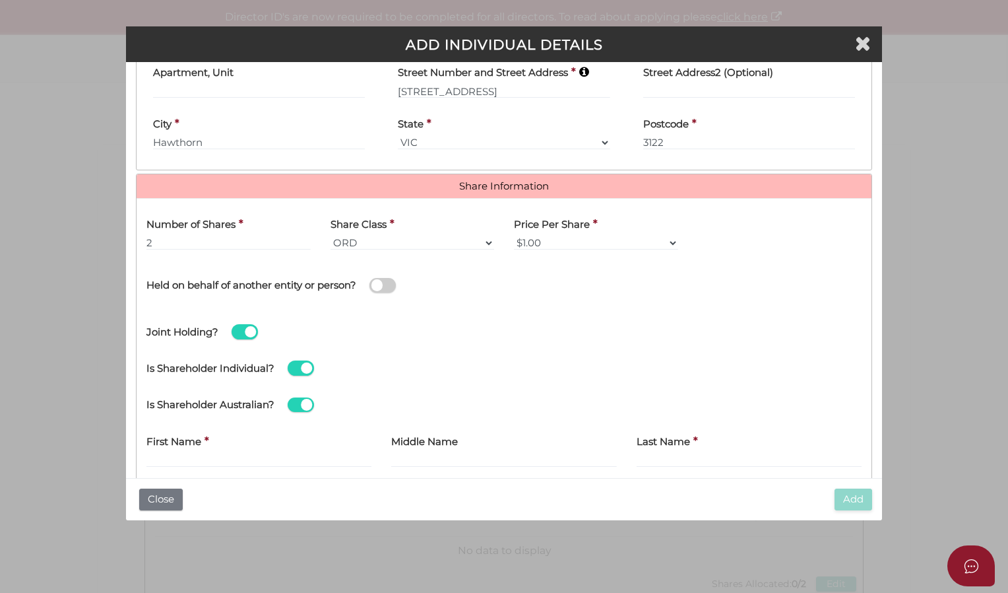
scroll to position [731, 0]
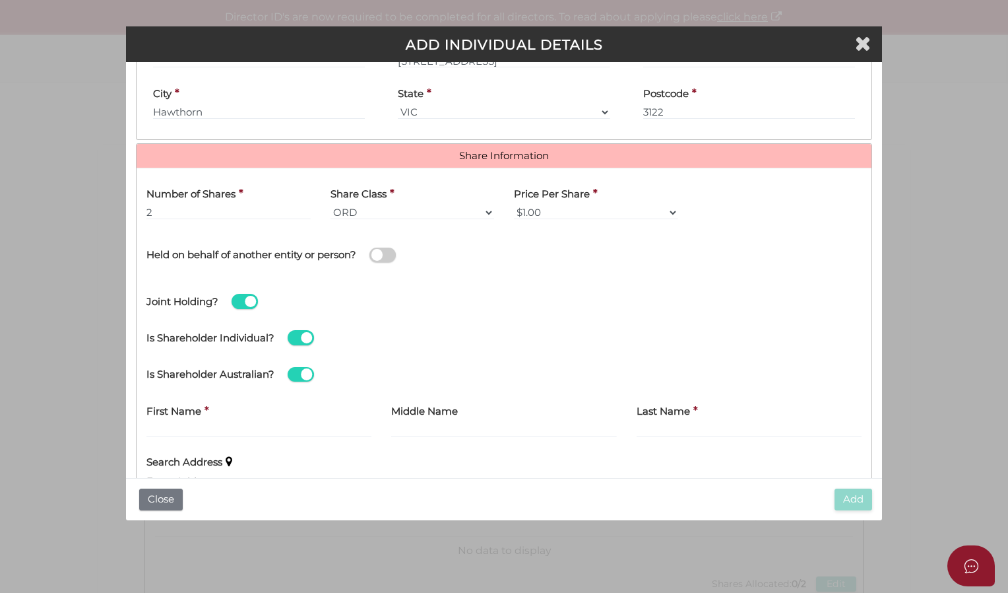
click at [234, 296] on span at bounding box center [245, 301] width 26 height 15
click at [0, 0] on input "checkbox" at bounding box center [0, 0] width 0 height 0
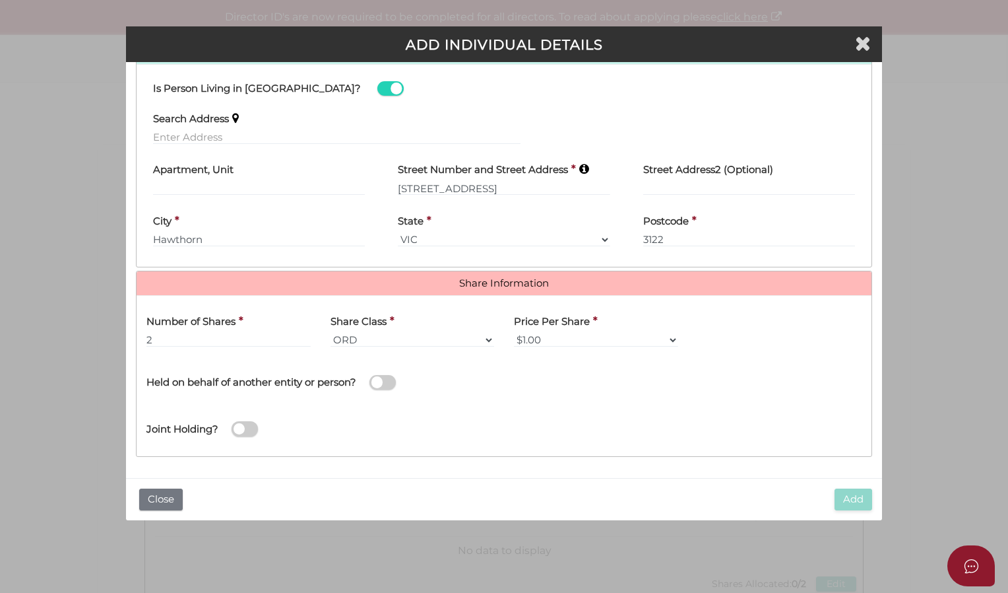
scroll to position [599, 0]
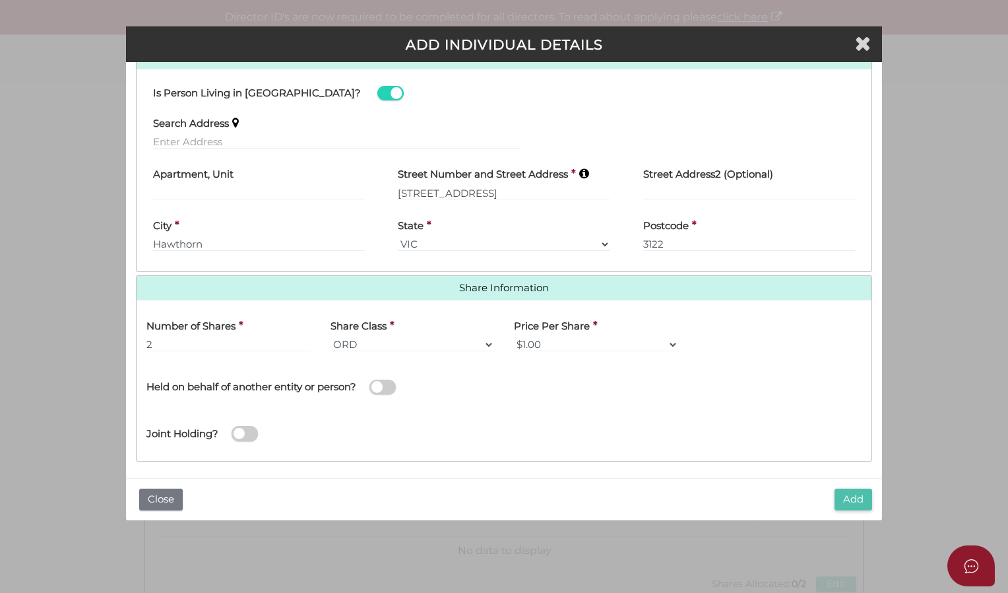
click at [842, 496] on button "Add" at bounding box center [854, 499] width 38 height 22
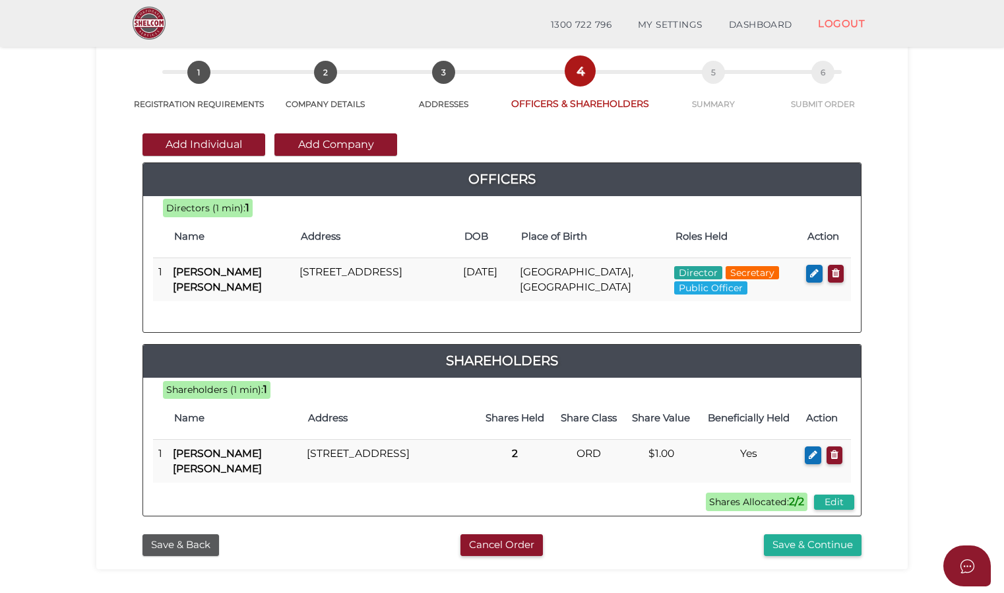
scroll to position [66, 0]
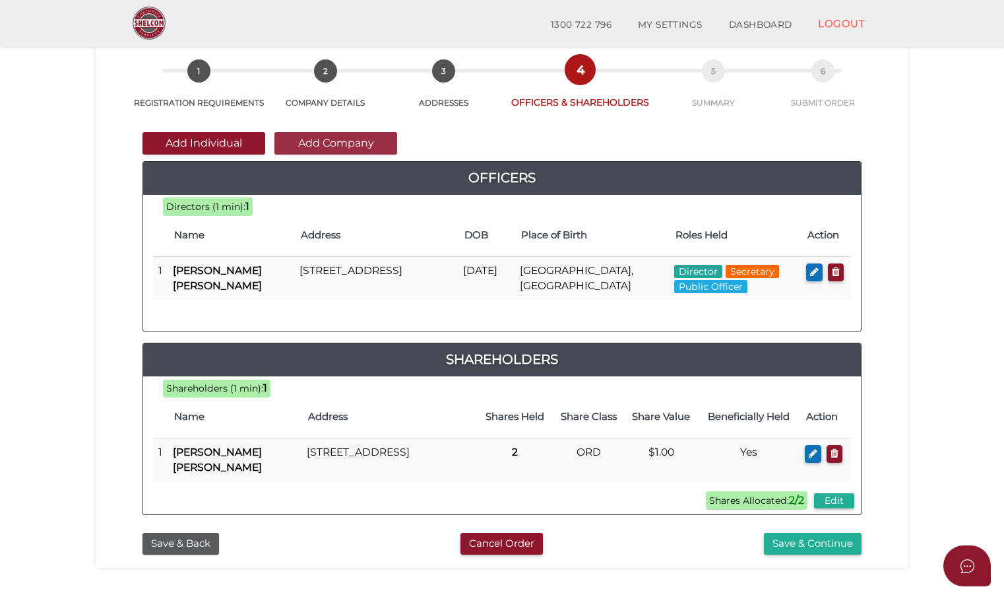
click at [355, 144] on button "Add Company" at bounding box center [336, 143] width 123 height 22
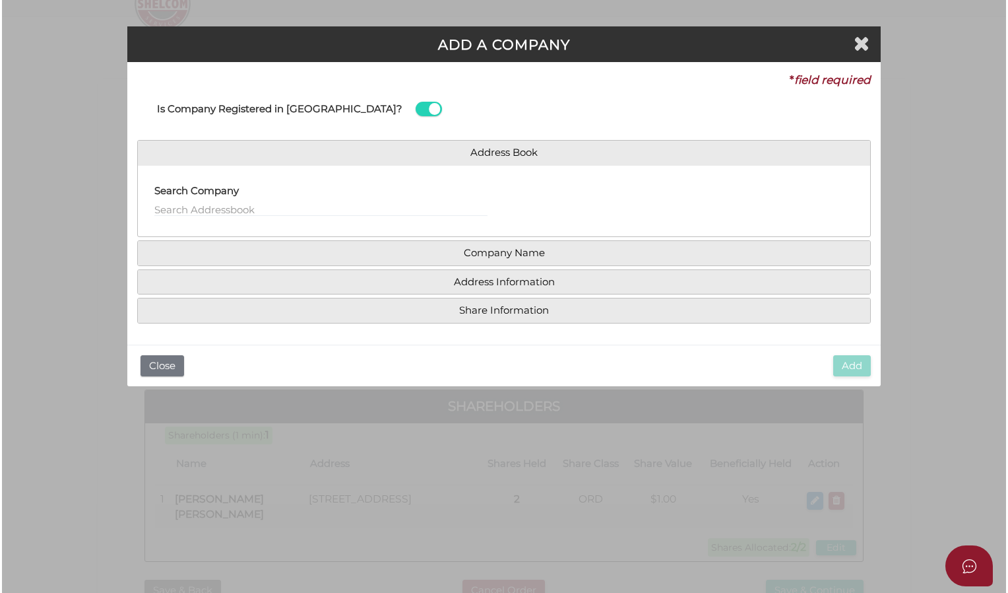
scroll to position [0, 0]
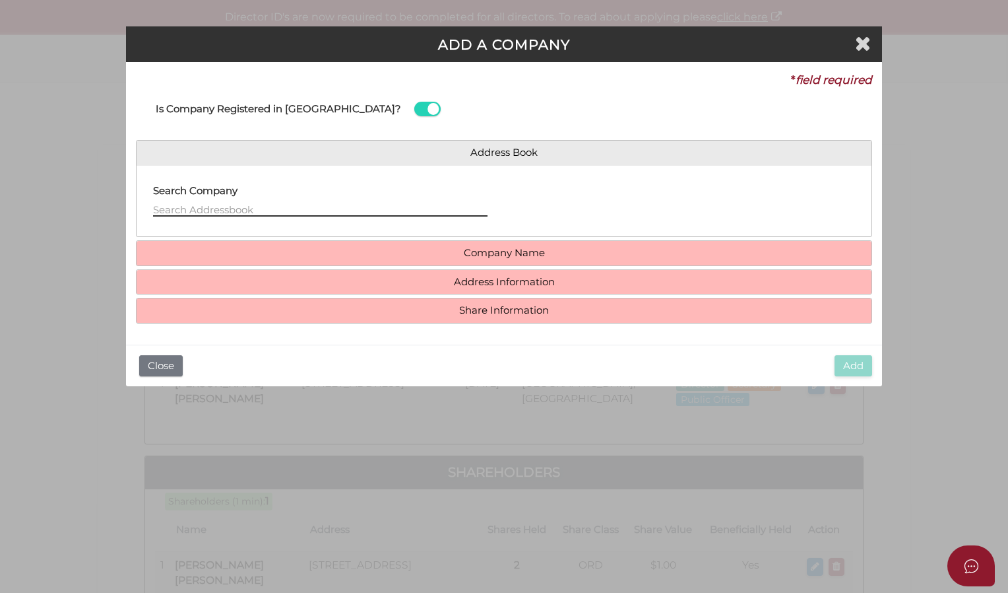
click at [251, 206] on input "text" at bounding box center [320, 209] width 335 height 15
type input "8"
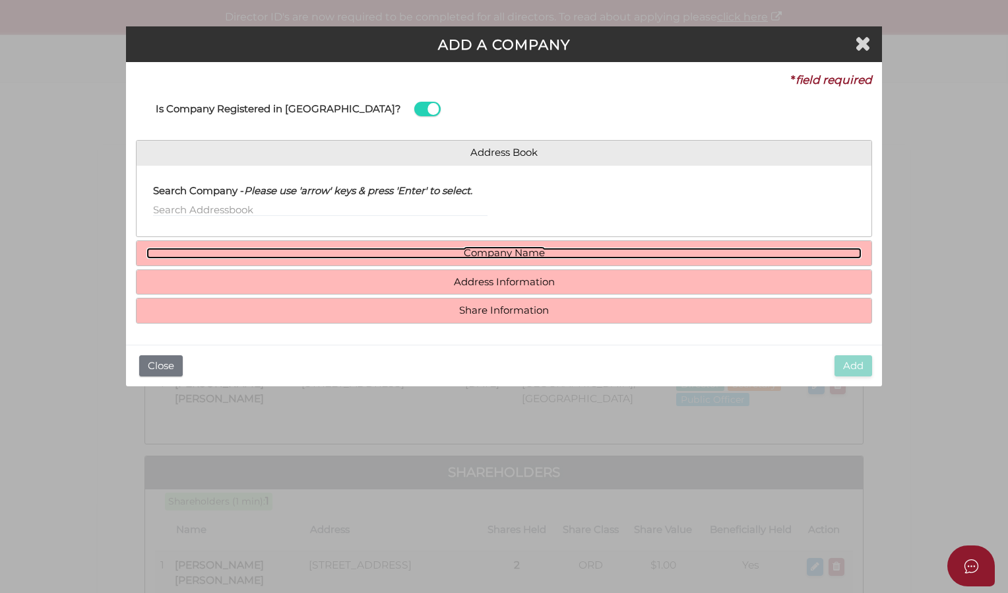
click at [417, 251] on link "Company Name" at bounding box center [503, 252] width 715 height 11
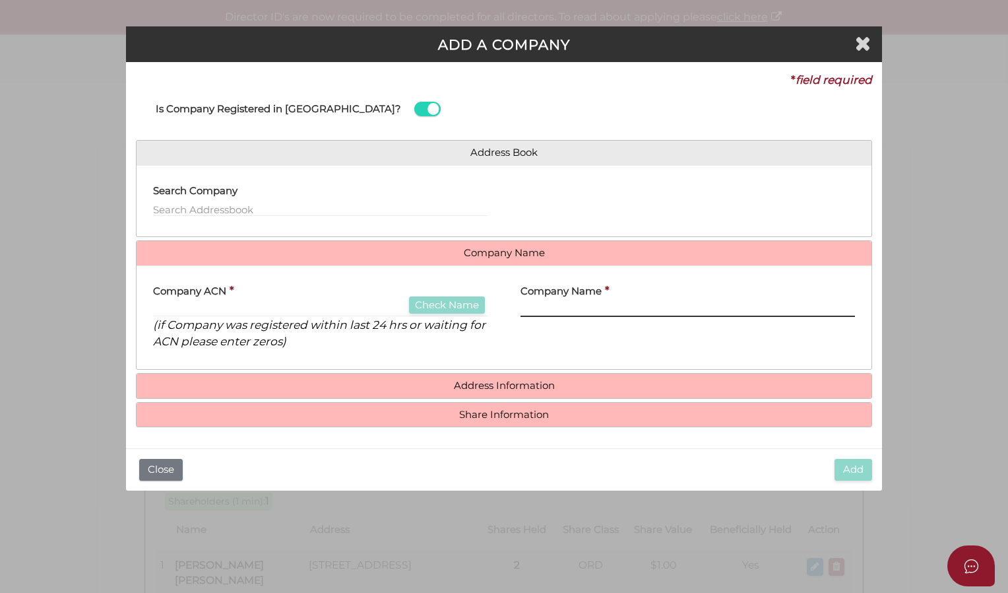
click at [541, 304] on input "text" at bounding box center [688, 309] width 335 height 15
type input "Jeraj Horizon Ventures"
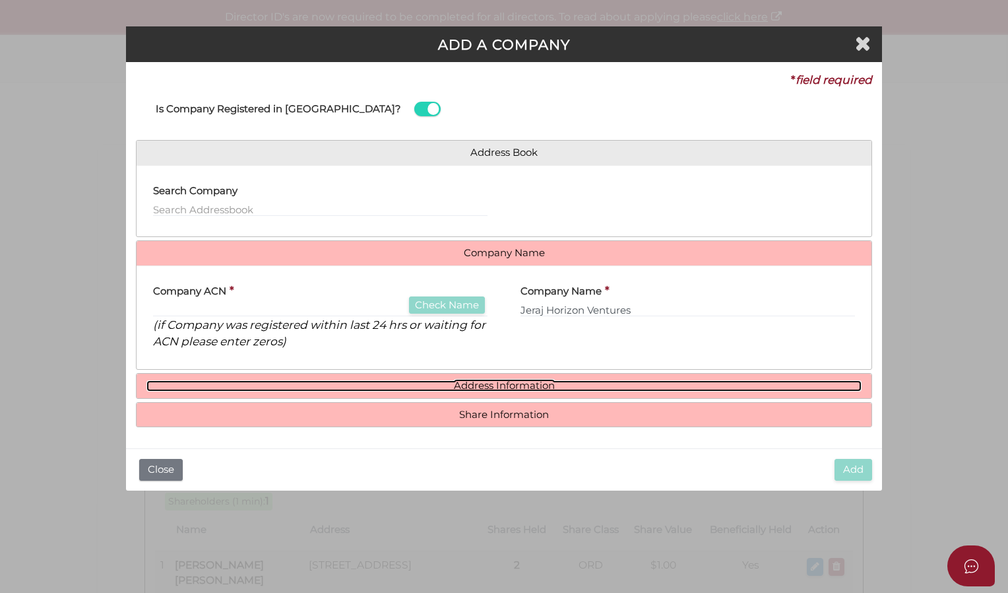
click at [489, 383] on link "Address Information" at bounding box center [503, 385] width 715 height 11
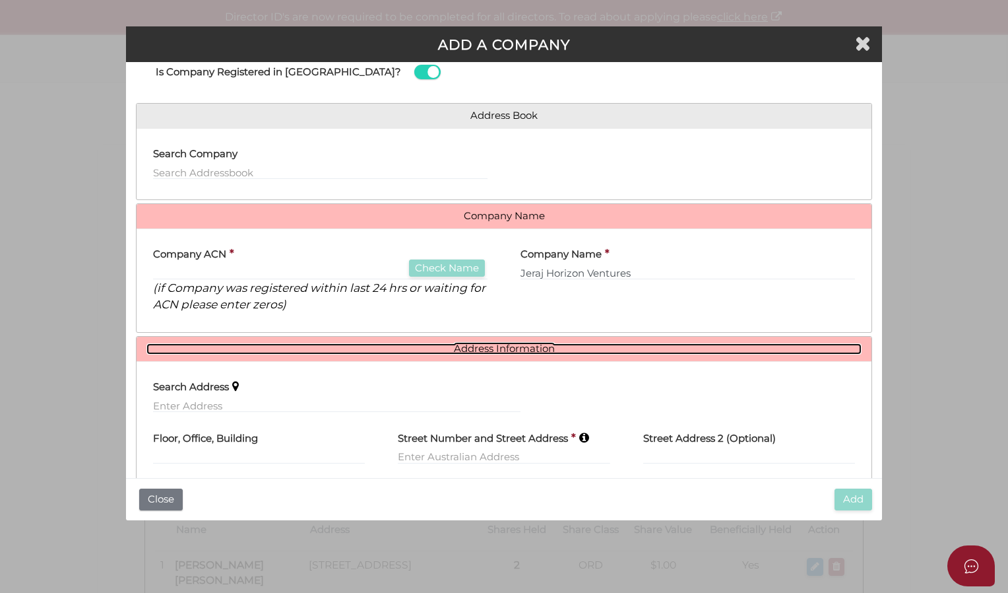
scroll to position [66, 0]
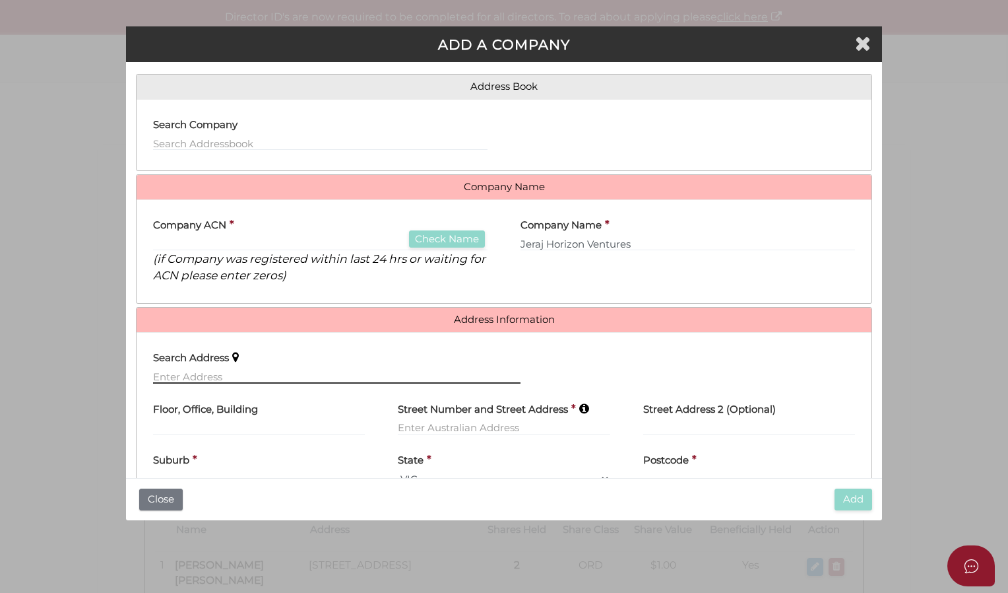
click at [315, 375] on input "text" at bounding box center [337, 376] width 368 height 15
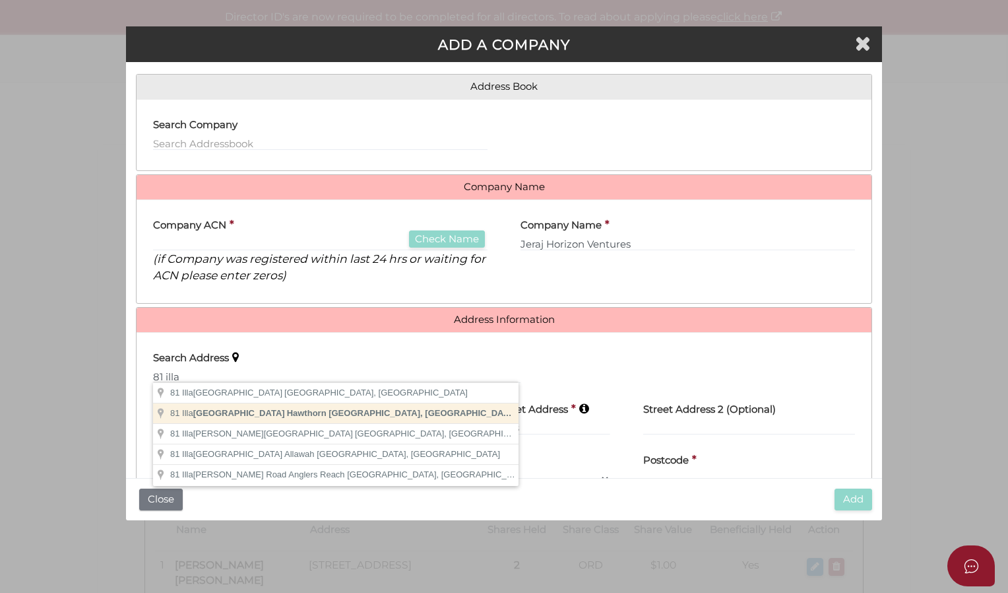
type input "81 Illawarra Road, Hawthorn VIC, Australia"
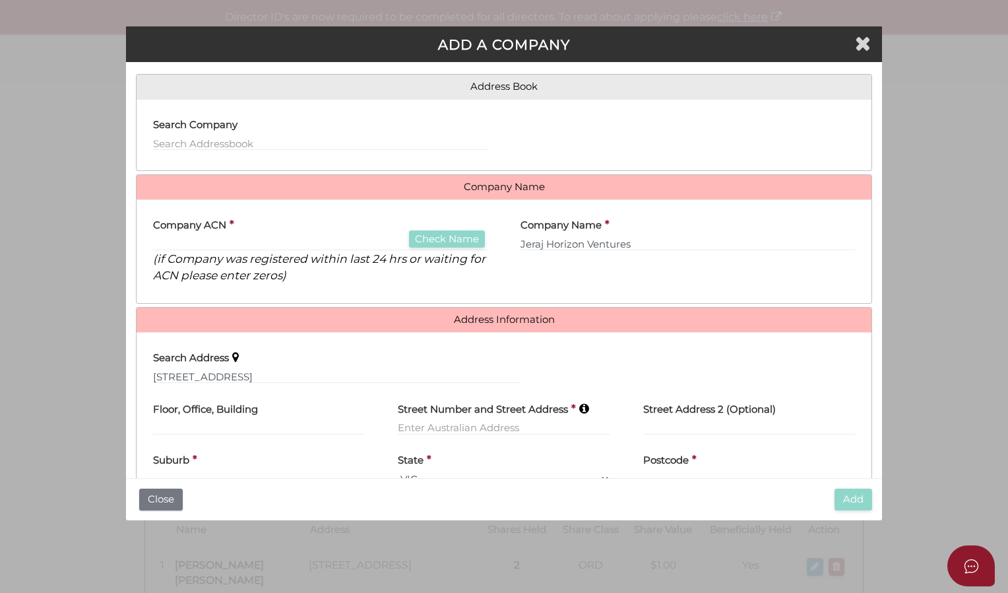
type input "81 Illawarra Road"
type input "Hawthorn"
select select "VIC"
type input "3122"
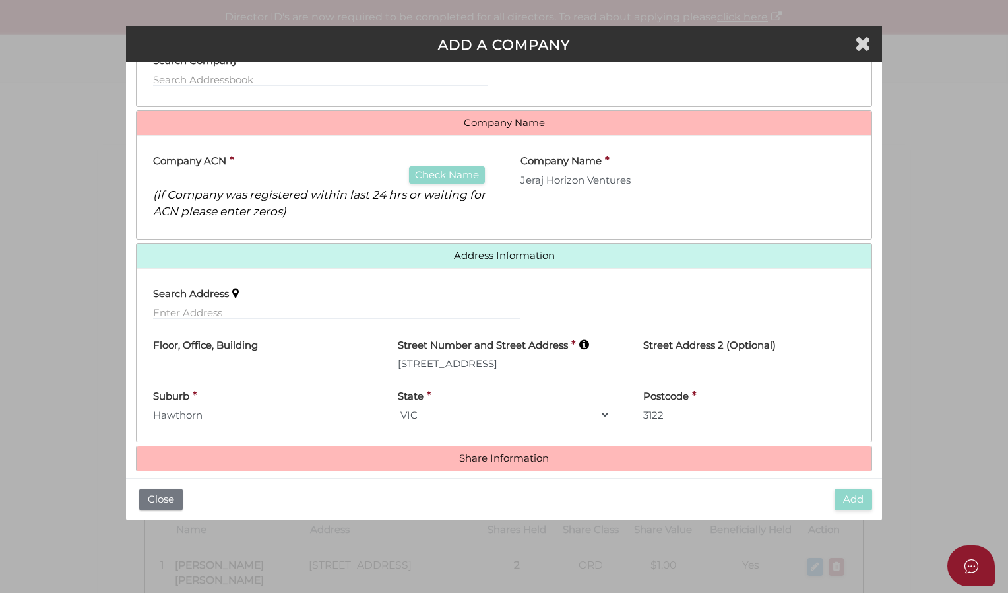
scroll to position [141, 0]
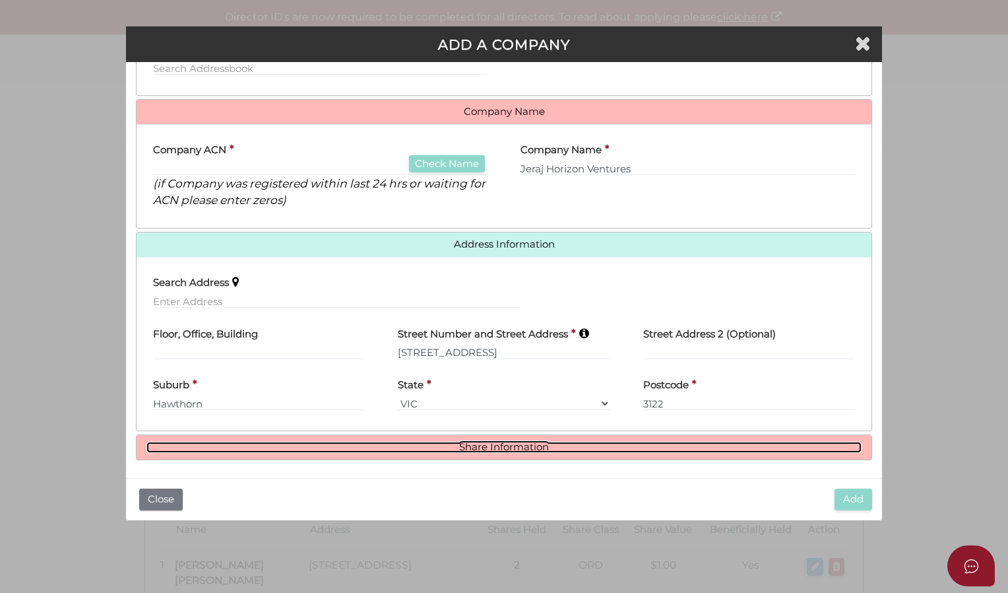
click at [491, 441] on link "Share Information" at bounding box center [503, 446] width 715 height 11
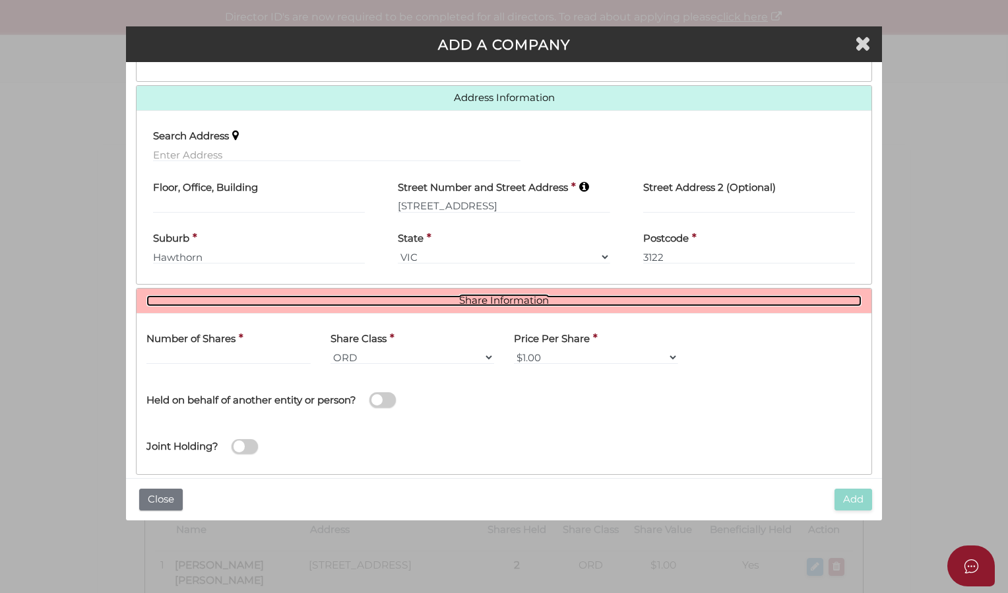
scroll to position [302, 0]
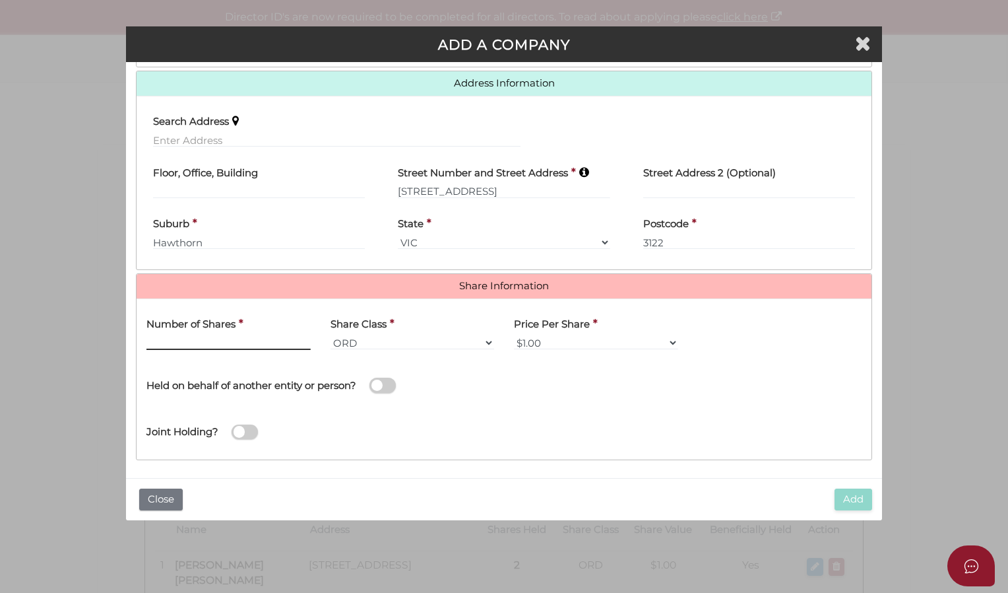
click at [169, 335] on input "text" at bounding box center [228, 342] width 164 height 15
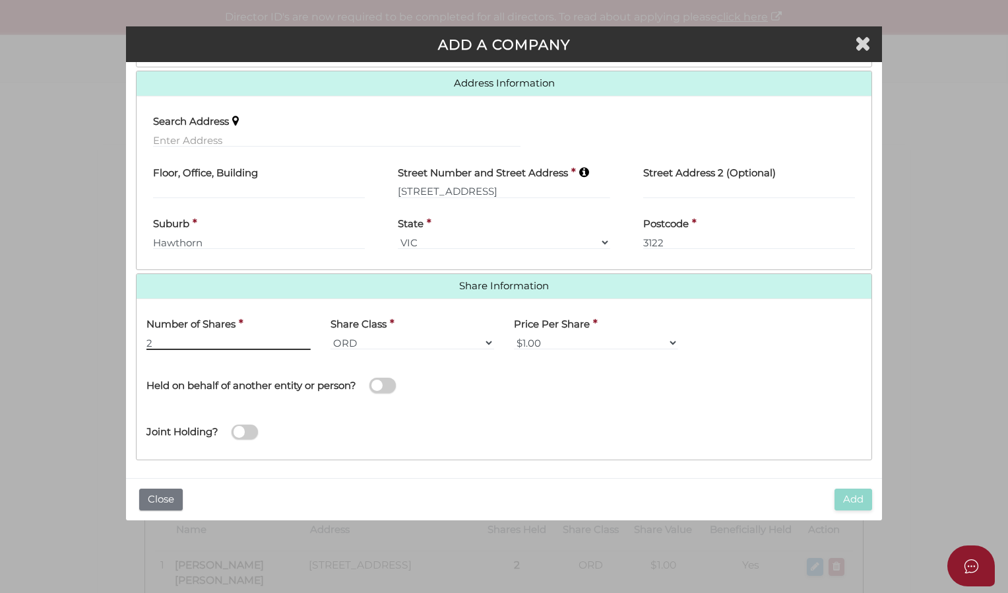
type input "2"
click at [581, 403] on div "Name of Entity *" at bounding box center [688, 383] width 368 height 47
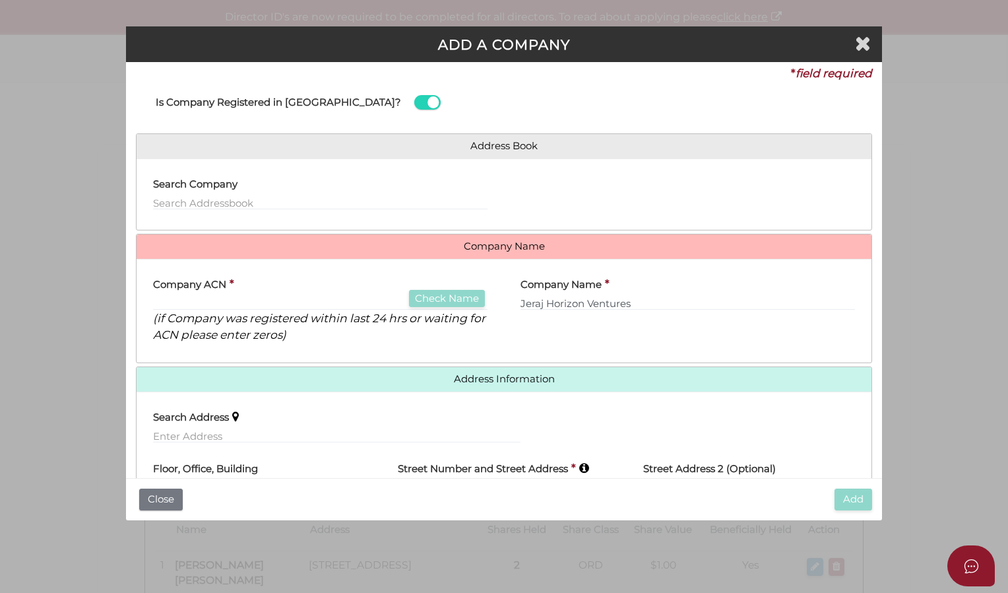
scroll to position [0, 0]
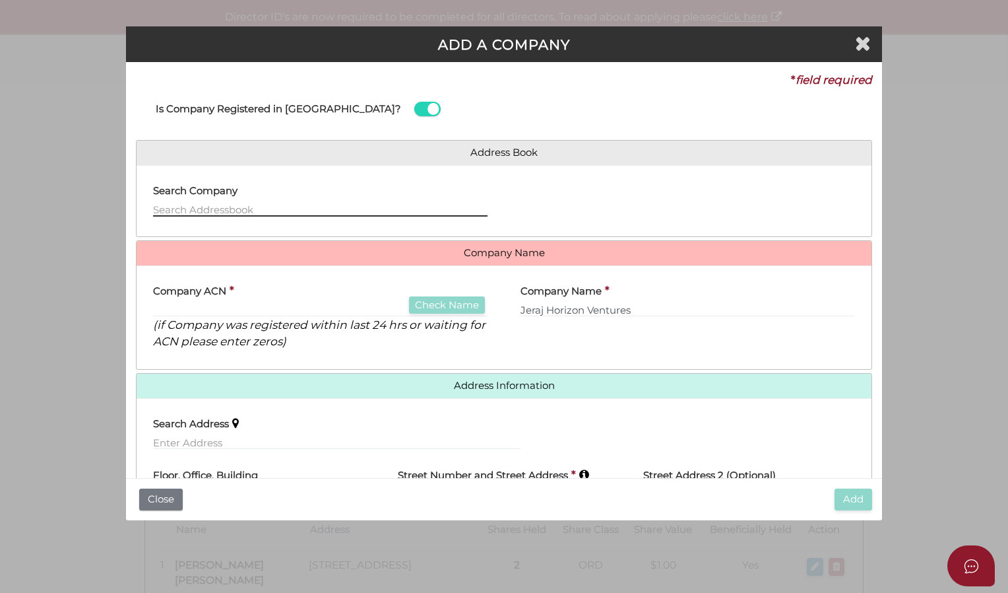
click at [220, 205] on input "text" at bounding box center [320, 209] width 335 height 15
type input "8"
click at [758, 343] on div "Company Name * Jeraj Horizon Ventures" at bounding box center [688, 318] width 368 height 84
click at [240, 209] on input "text" at bounding box center [320, 209] width 335 height 15
click at [201, 190] on h4 "Search Company - Please use 'arrow' keys & press 'Enter' to select." at bounding box center [312, 190] width 319 height 11
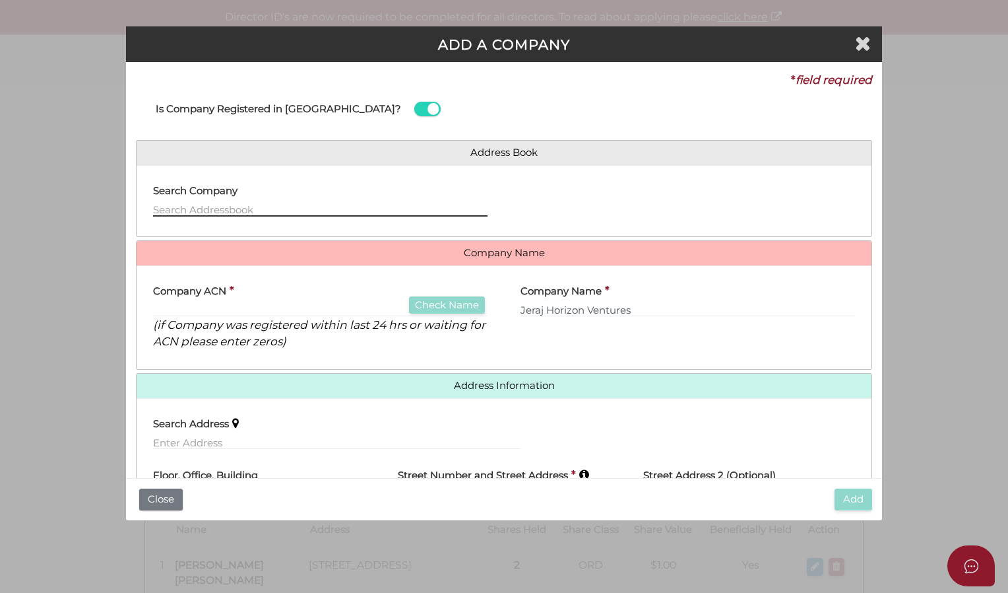
click at [187, 203] on input "text" at bounding box center [320, 209] width 335 height 15
drag, startPoint x: 187, startPoint y: 203, endPoint x: 187, endPoint y: 213, distance: 9.9
click at [187, 213] on input "text" at bounding box center [320, 209] width 335 height 15
click at [861, 46] on icon "Close" at bounding box center [863, 43] width 16 height 20
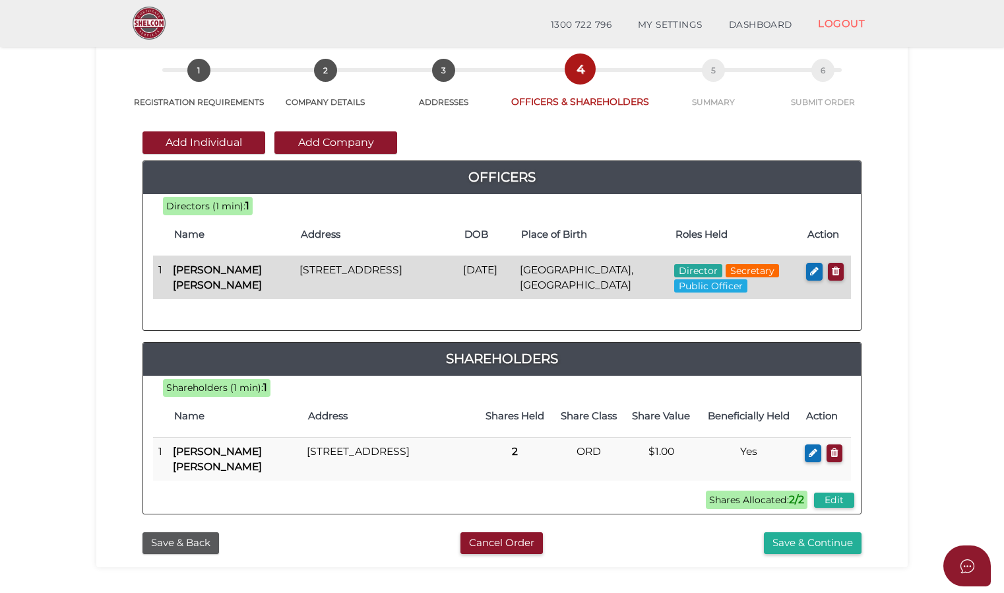
scroll to position [66, 0]
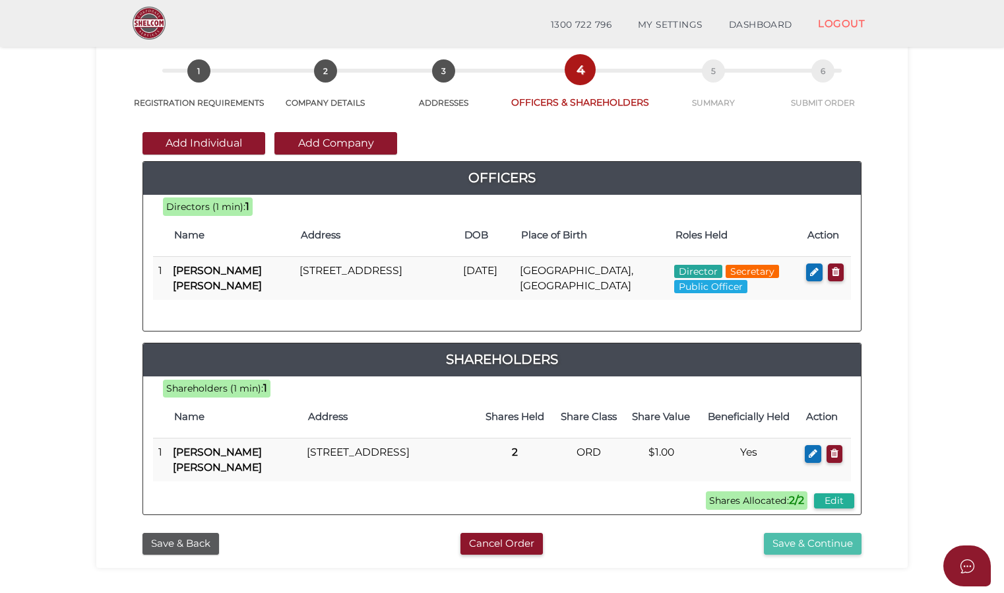
click at [814, 542] on button "Save & Continue" at bounding box center [813, 544] width 98 height 22
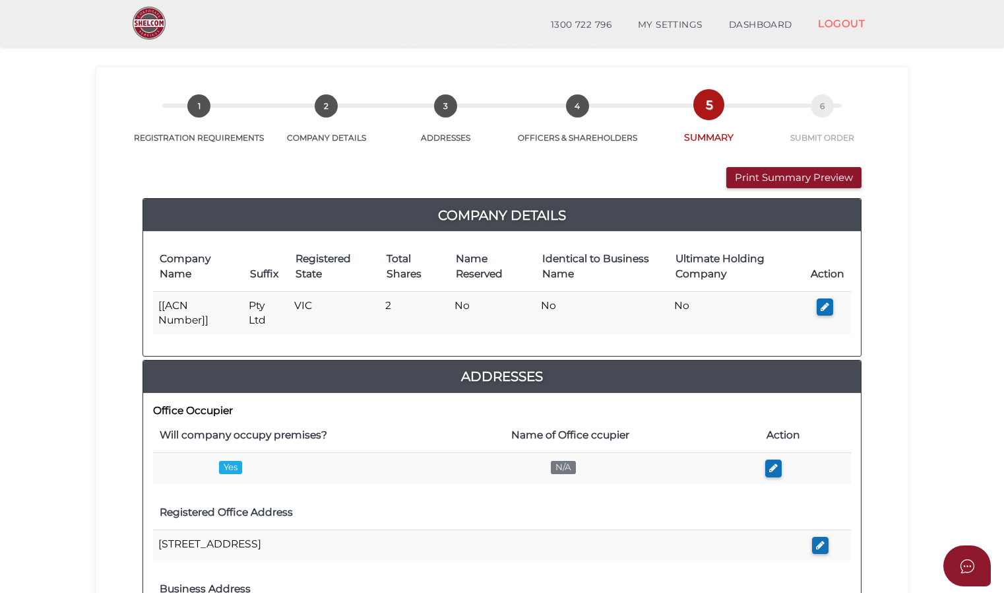
scroll to position [66, 0]
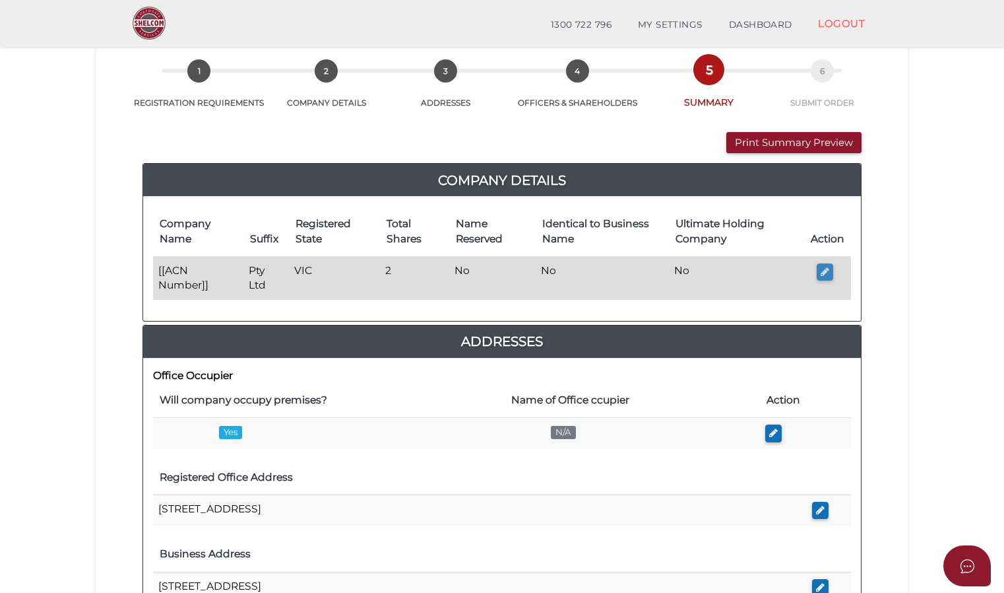
click at [826, 267] on icon "button" at bounding box center [825, 272] width 9 height 10
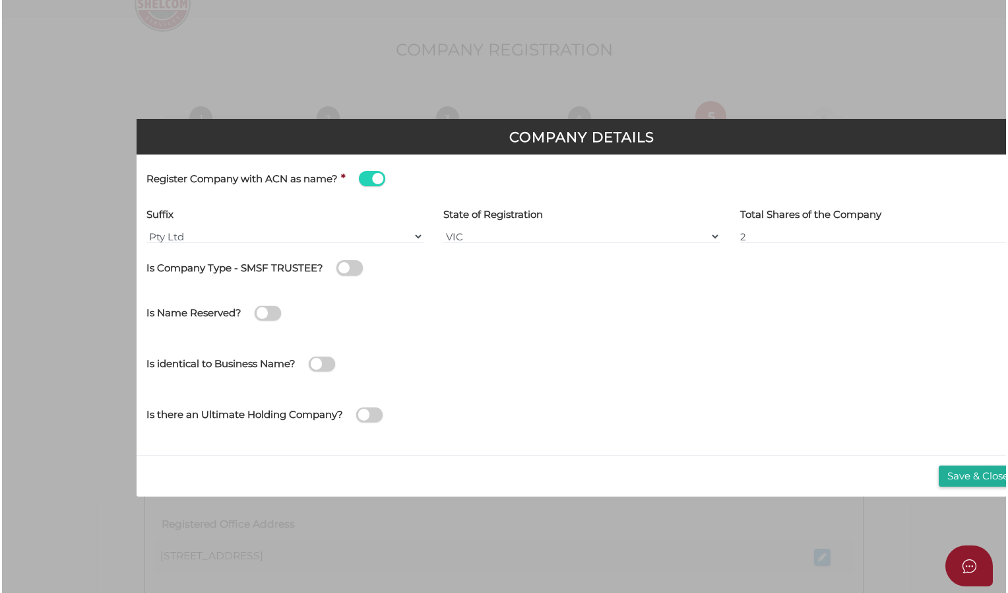
scroll to position [0, 0]
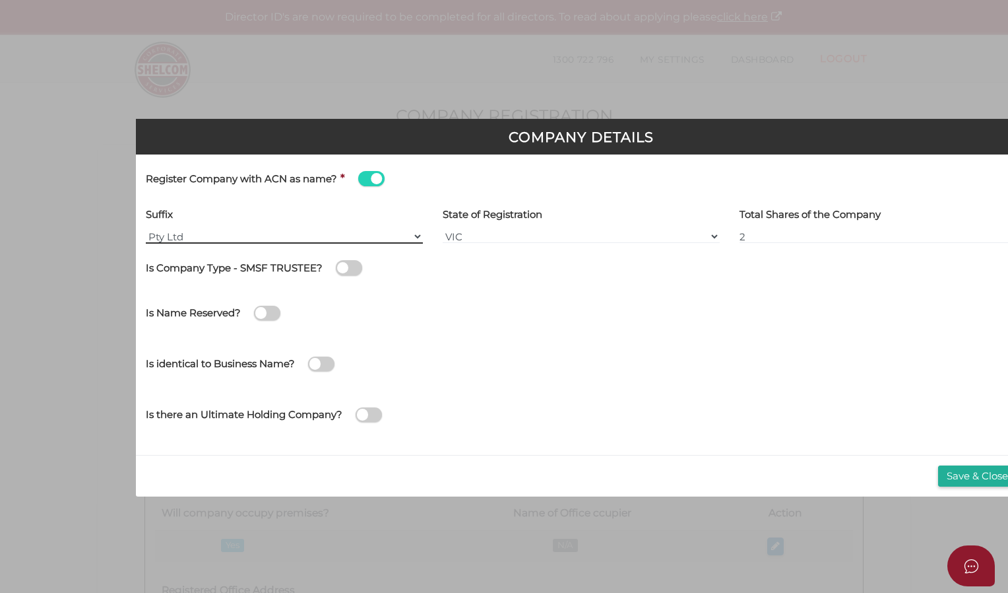
click at [154, 234] on select "Pty Ltd Pty Ltd Pty. Ltd. Pty Limited Proprietary Limited Proprietary Ltd" at bounding box center [284, 236] width 277 height 15
click at [233, 230] on select "Pty Ltd Pty Ltd Pty. Ltd. Pty Limited Proprietary Limited Proprietary Ltd" at bounding box center [284, 236] width 277 height 15
click at [982, 479] on button "Save & Close" at bounding box center [977, 476] width 79 height 22
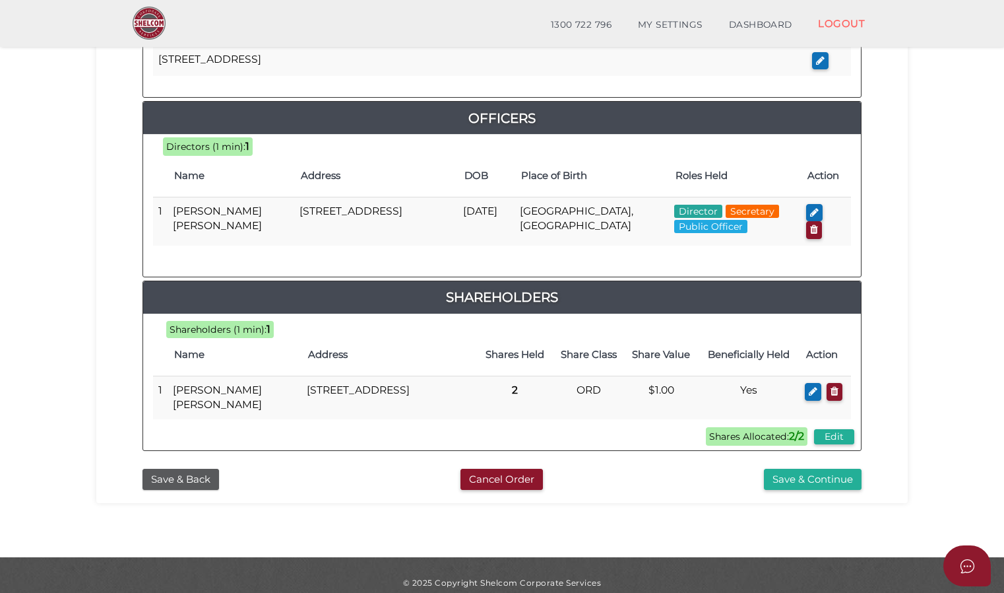
scroll to position [597, 0]
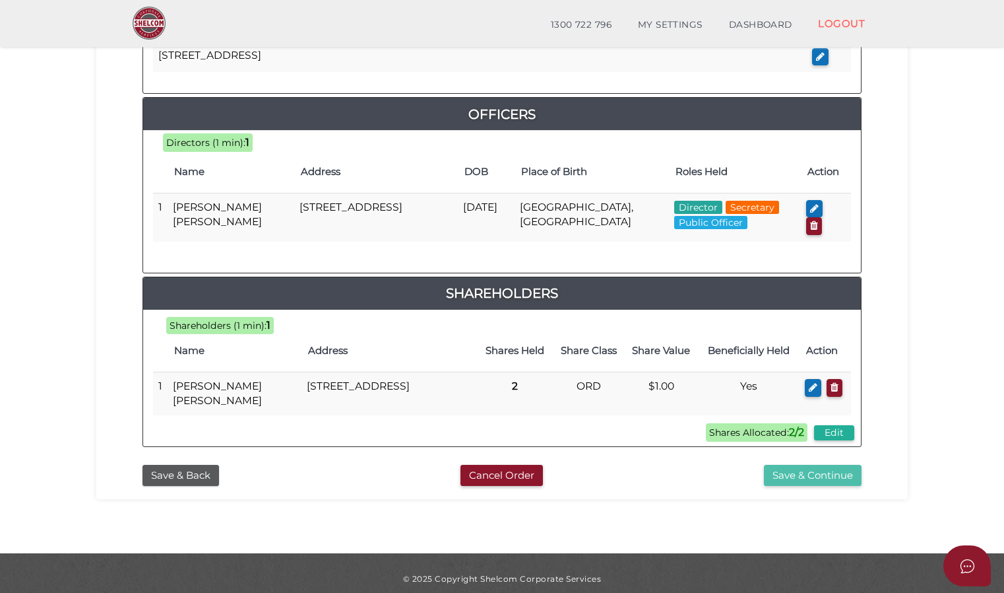
click at [817, 470] on button "Save & Continue" at bounding box center [813, 476] width 98 height 22
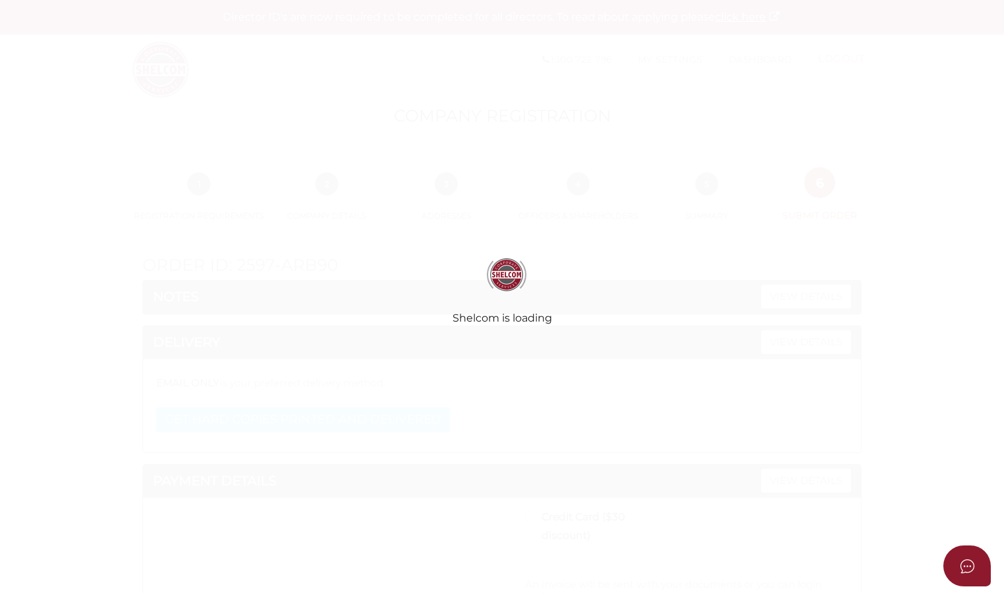
radio input "true"
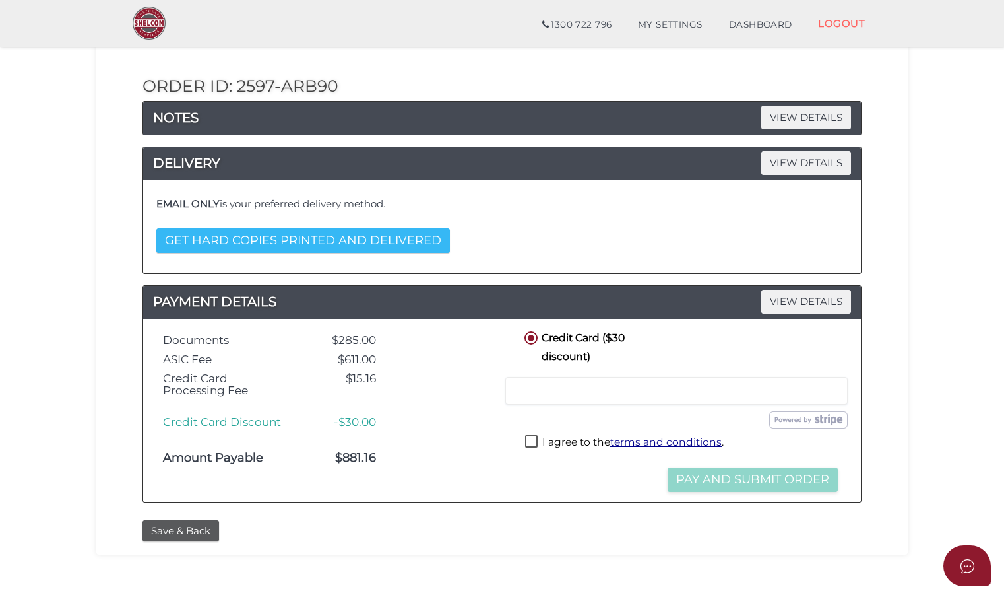
scroll to position [132, 0]
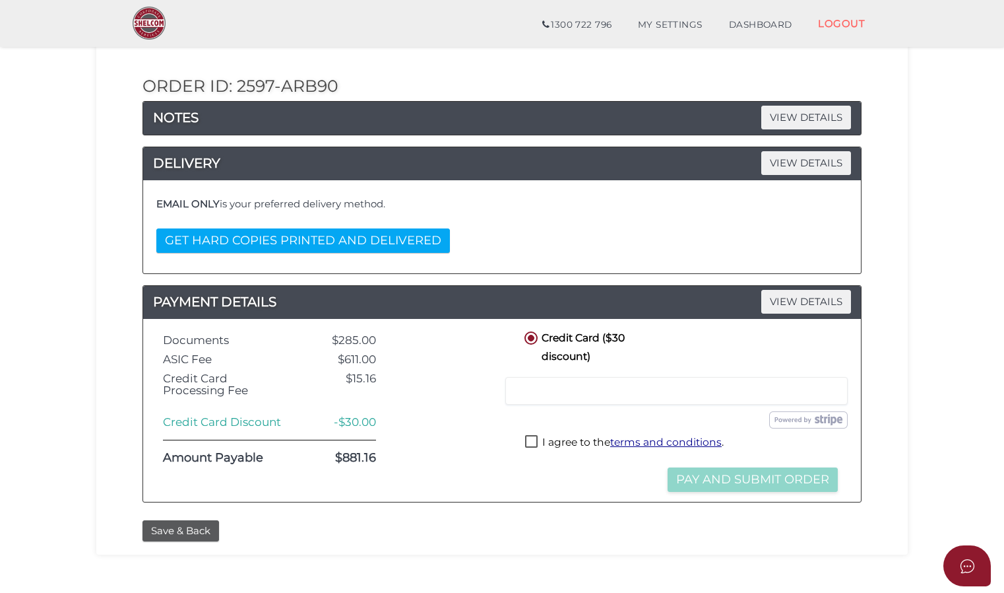
click at [526, 442] on label "I agree to the terms and conditions ." at bounding box center [624, 443] width 199 height 16
checkbox input "true"
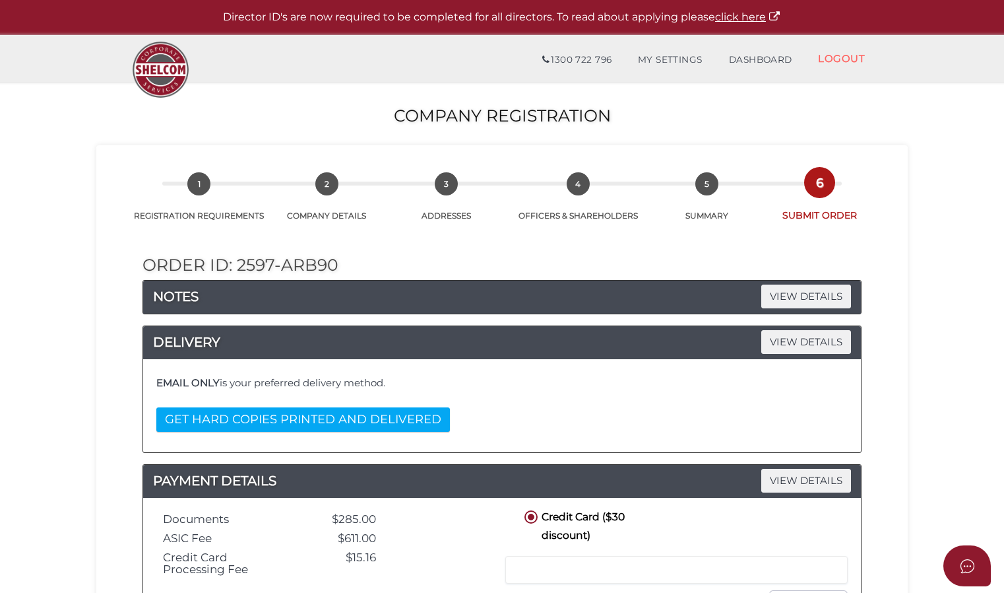
scroll to position [0, 0]
click at [765, 62] on link "DASHBOARD" at bounding box center [761, 60] width 90 height 26
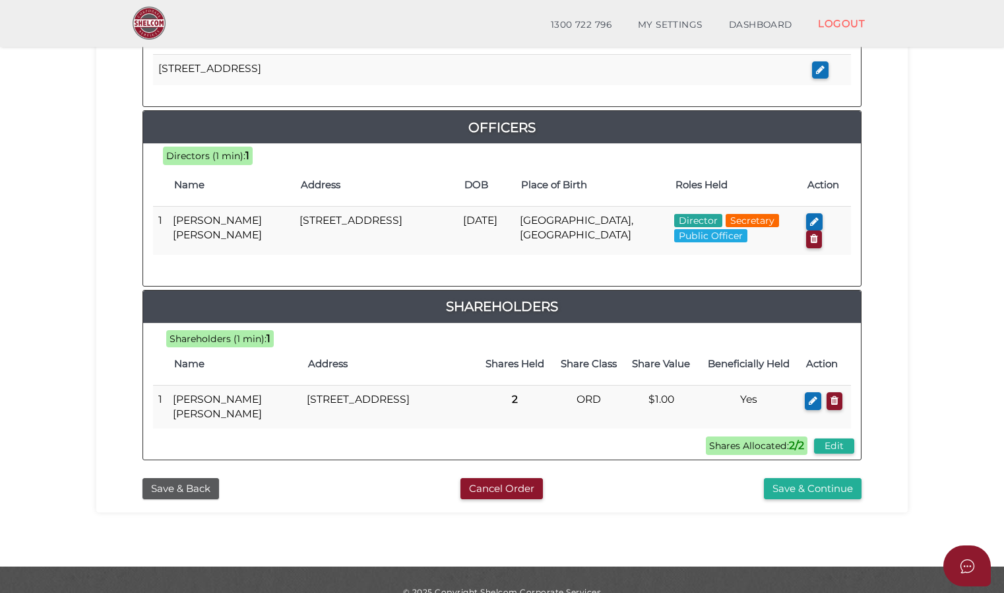
scroll to position [597, 0]
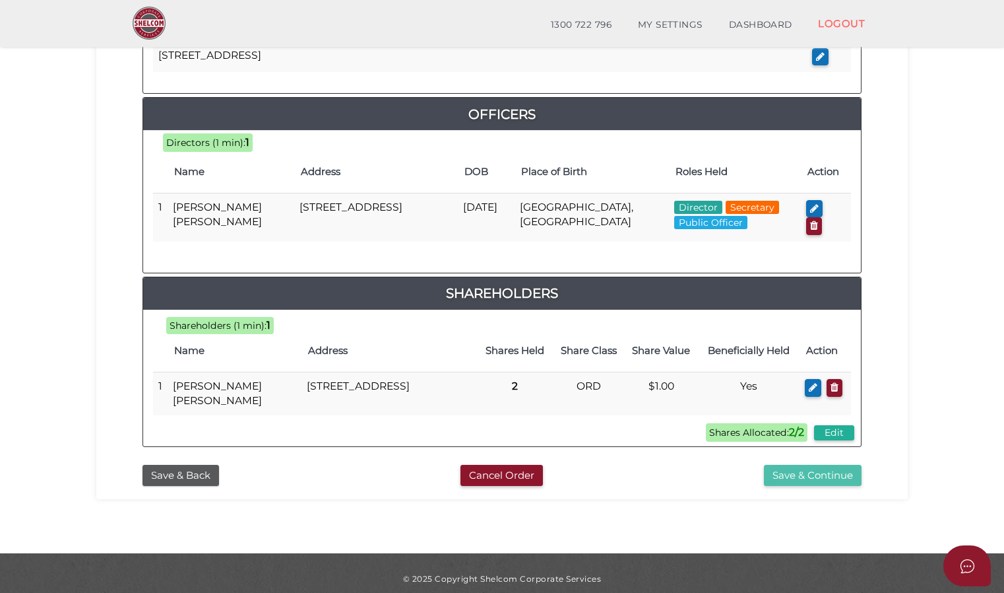
click at [801, 467] on button "Save & Continue" at bounding box center [813, 476] width 98 height 22
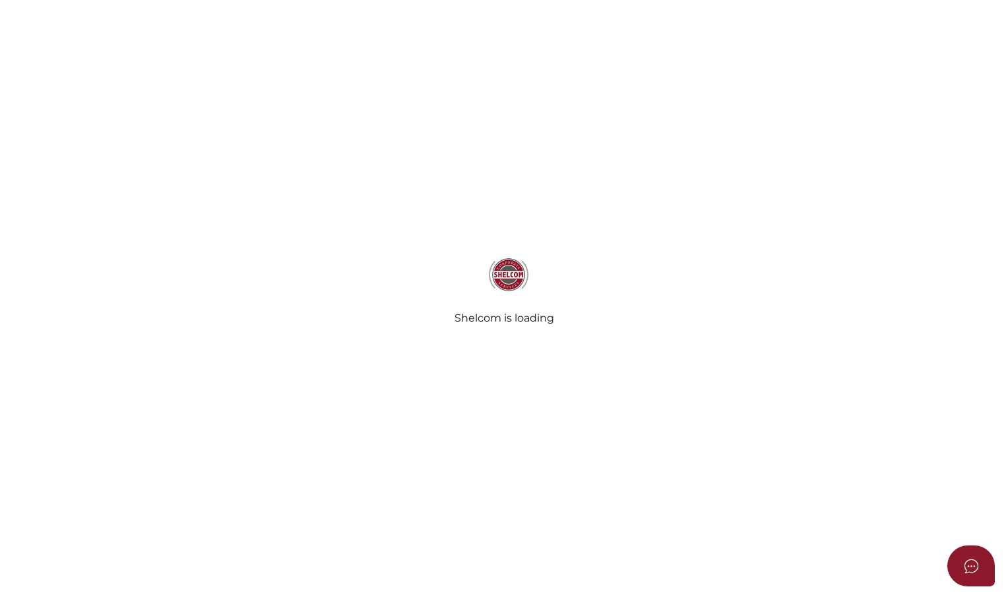
radio input "true"
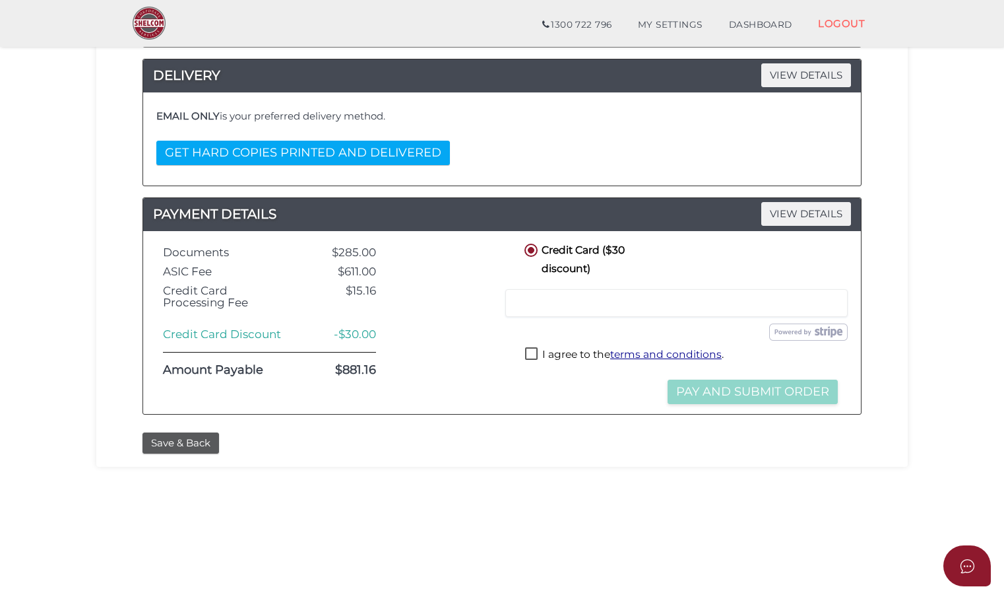
scroll to position [264, 0]
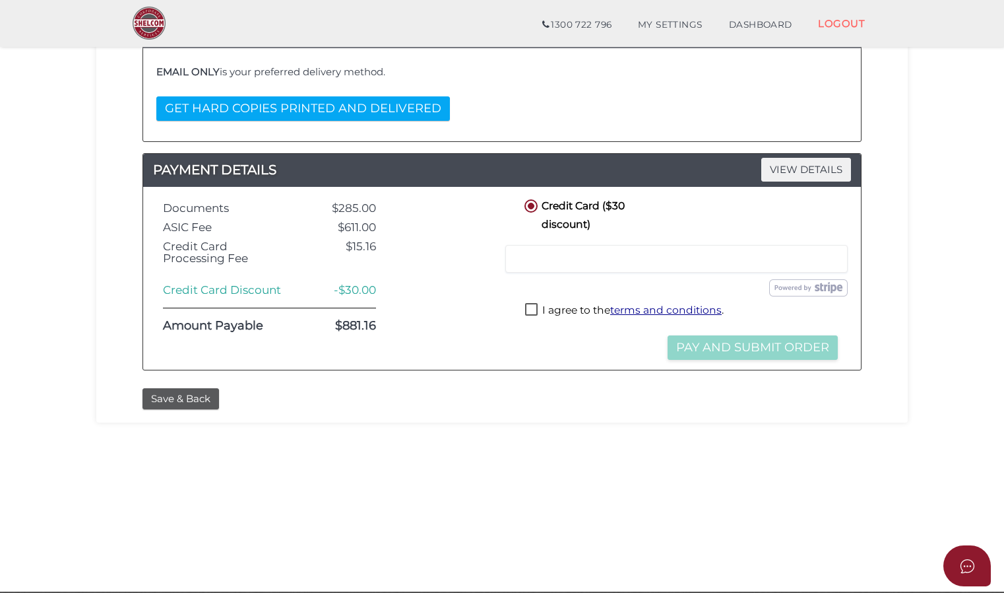
click at [531, 303] on label "I agree to the terms and conditions ." at bounding box center [624, 311] width 199 height 16
checkbox input "true"
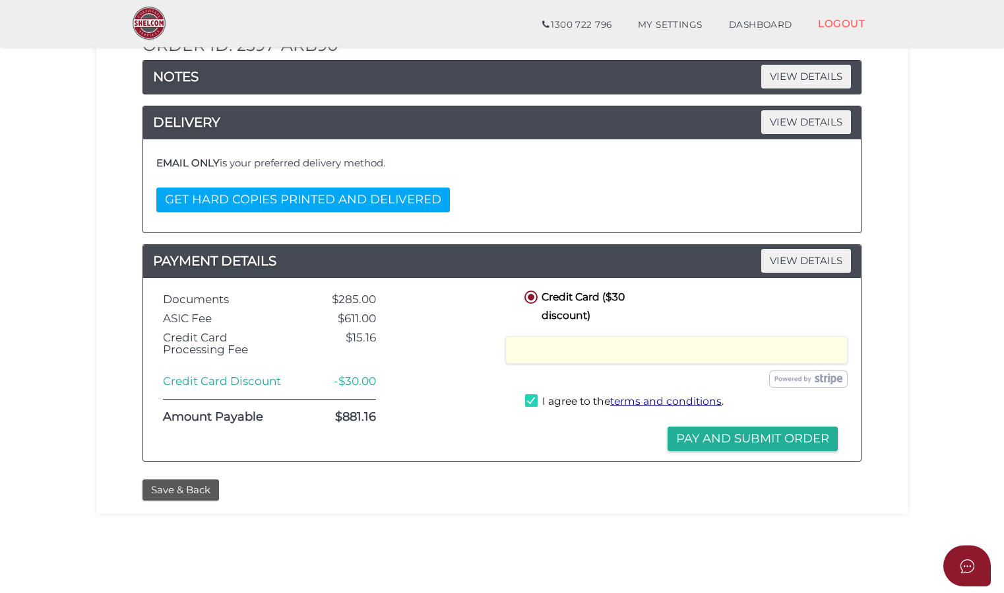
scroll to position [198, 0]
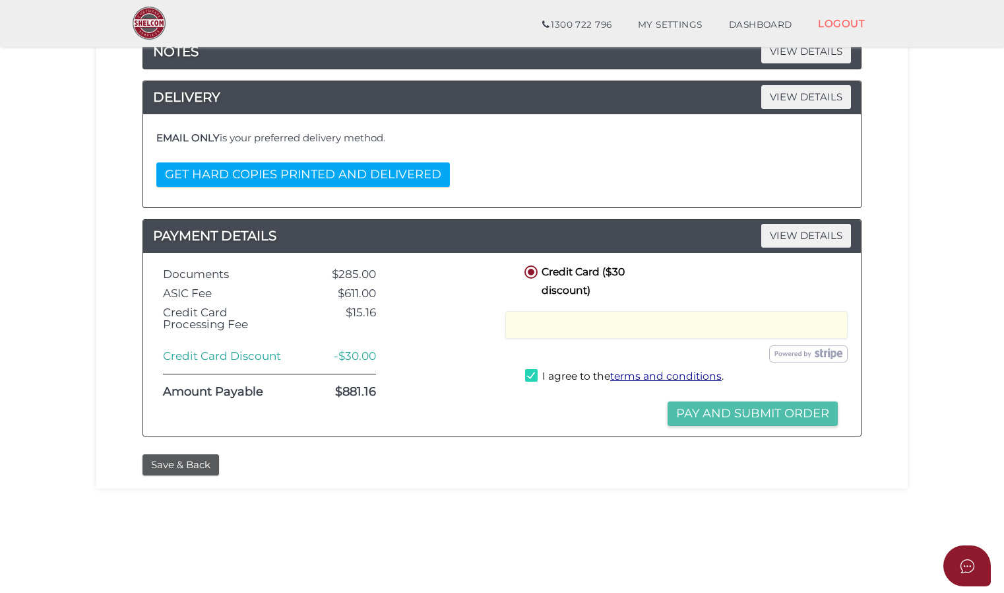
click at [729, 414] on button "Pay and Submit Order" at bounding box center [753, 413] width 170 height 24
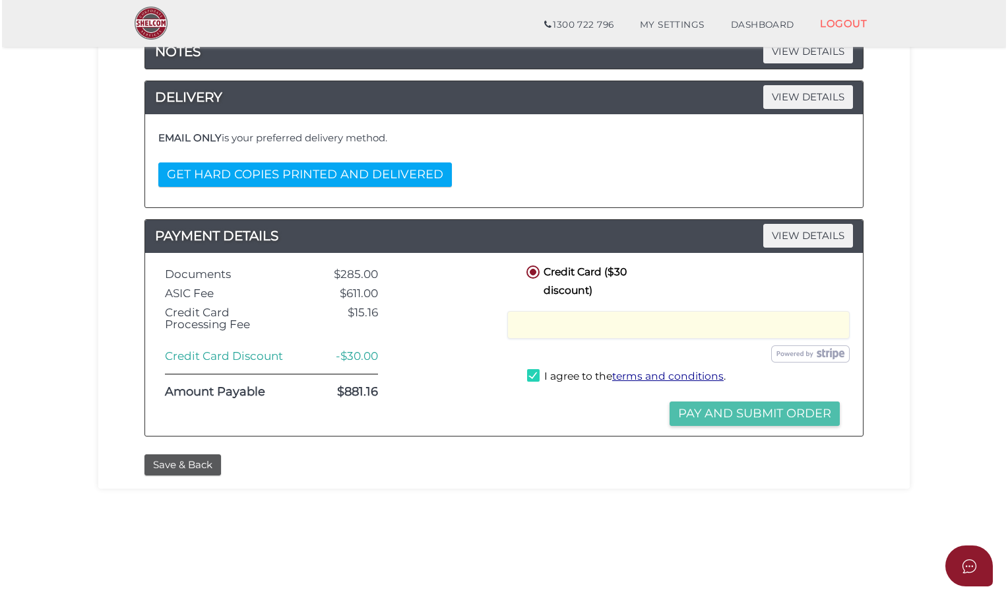
scroll to position [0, 0]
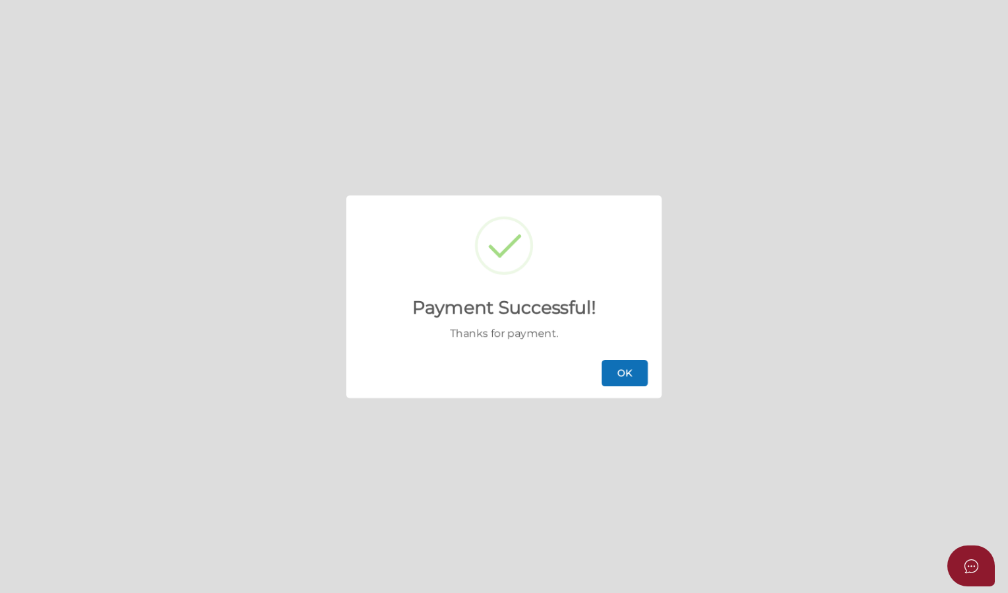
click at [603, 367] on button "OK" at bounding box center [625, 373] width 46 height 26
